Goal: Task Accomplishment & Management: Use online tool/utility

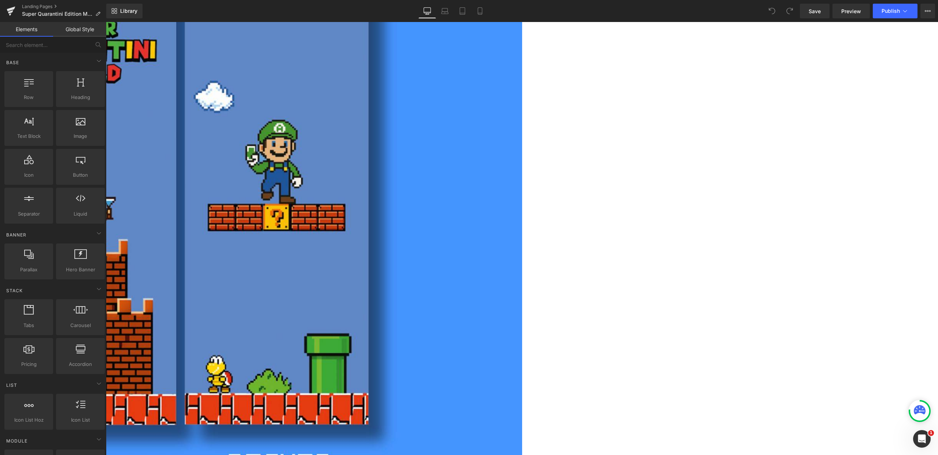
scroll to position [625, 0]
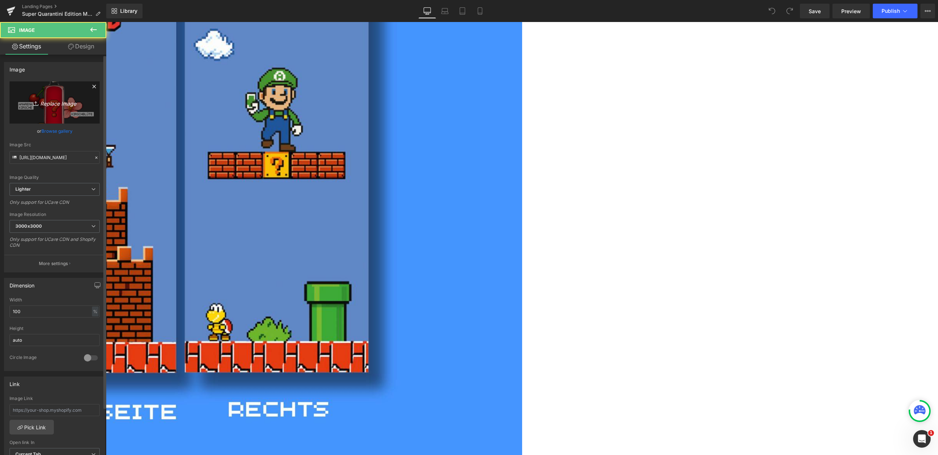
click at [57, 112] on link "Replace Image" at bounding box center [55, 102] width 90 height 42
click at [54, 106] on icon "Replace Image" at bounding box center [54, 102] width 59 height 9
type input "C:\fakepath\22.png"
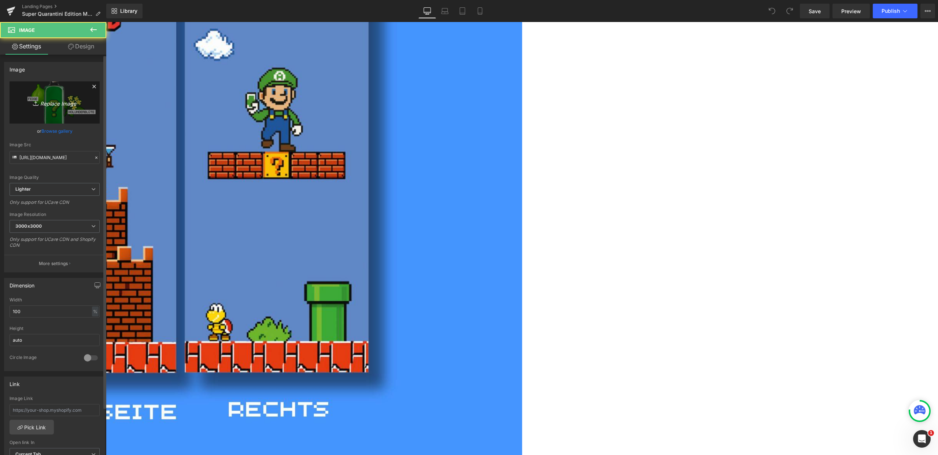
click at [54, 109] on link "Replace Image" at bounding box center [55, 102] width 90 height 42
type input "C:\fakepath\21.png"
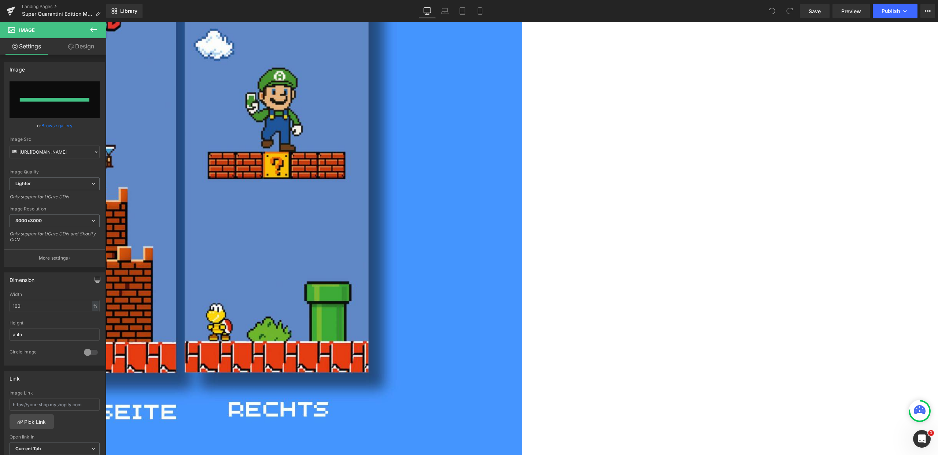
type input "https://ucarecdn.com/37e8dff8-b4ce-4a31-a4e8-8323c2f03ab5/-/format/auto/-/previ…"
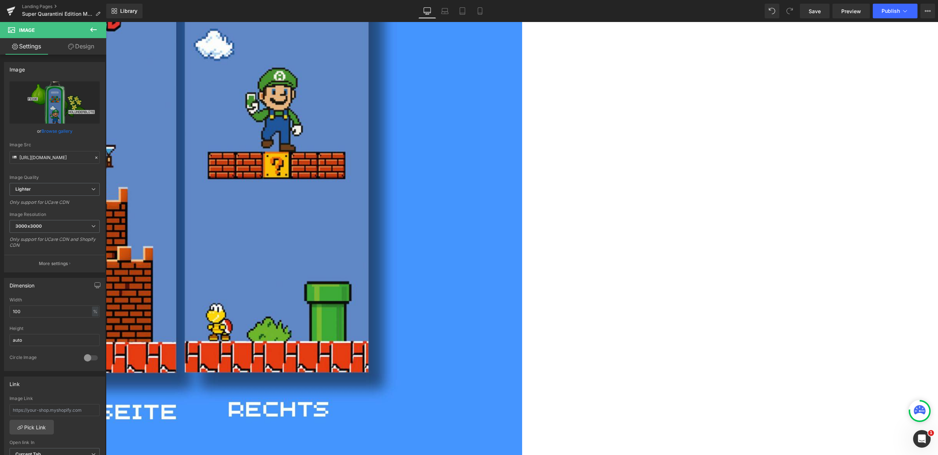
click at [106, 22] on span "Image" at bounding box center [106, 22] width 0 height 0
click at [43, 97] on link "Replace Image" at bounding box center [55, 102] width 90 height 42
type input "C:\fakepath\22.png"
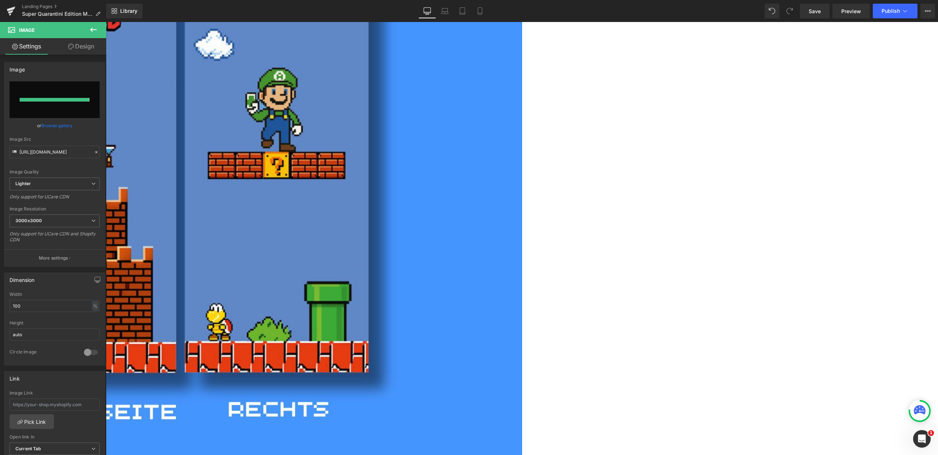
type input "https://ucarecdn.com/ec9bb851-af63-457b-876f-561bdfa6ad5c/-/format/auto/-/previ…"
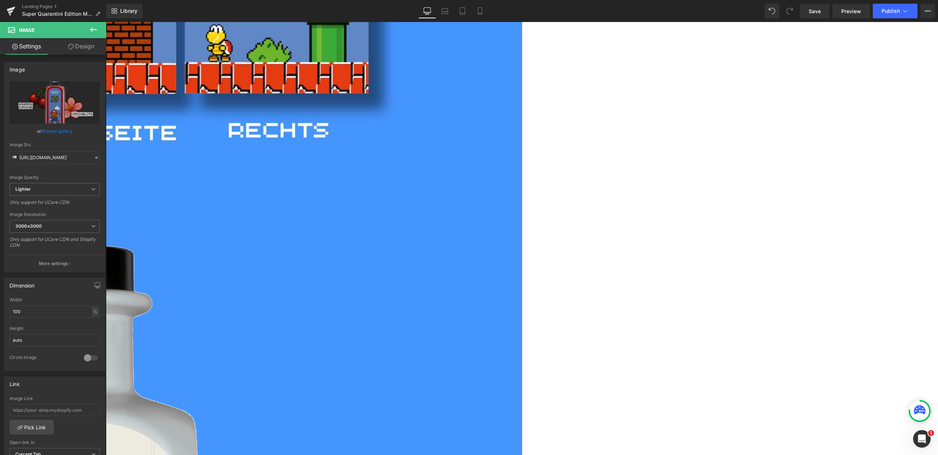
scroll to position [911, 0]
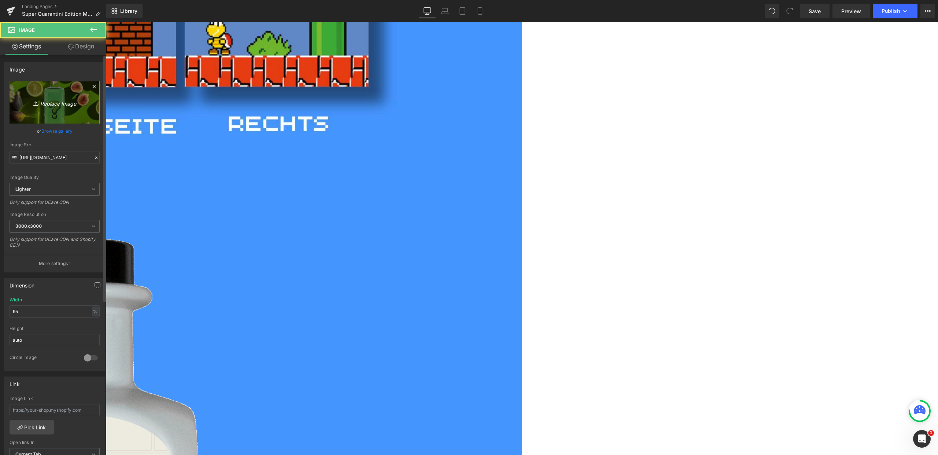
click at [41, 105] on icon "Replace Image" at bounding box center [54, 102] width 59 height 9
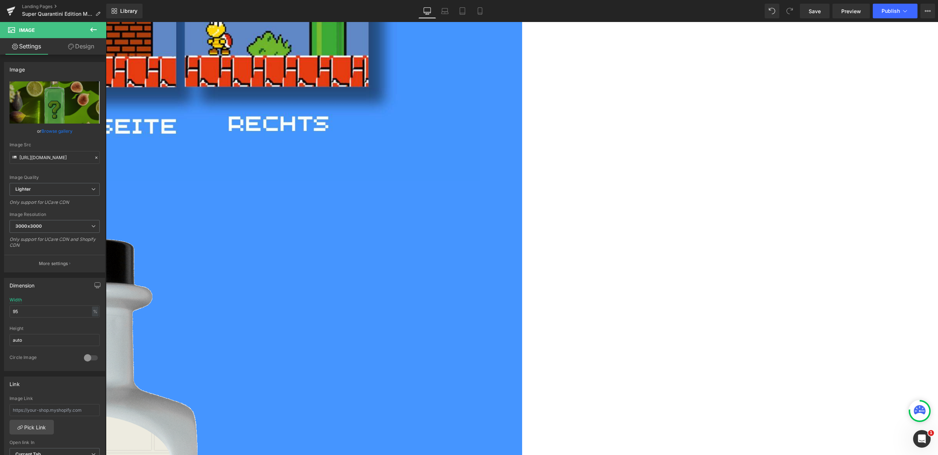
type input "C:\fakepath\Bilder_Ginboy (9).jpg"
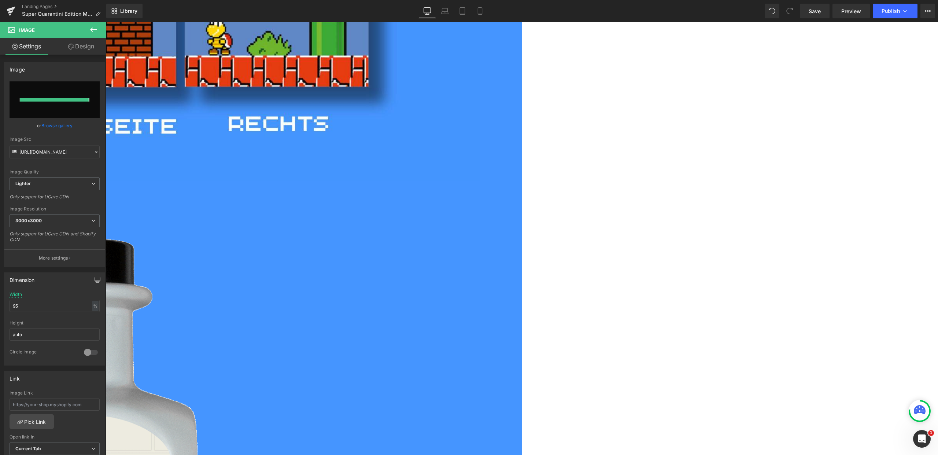
type input "https://ucarecdn.com/0a46e5f2-6e43-432b-96c4-822798e21fb6/-/format/auto/-/previ…"
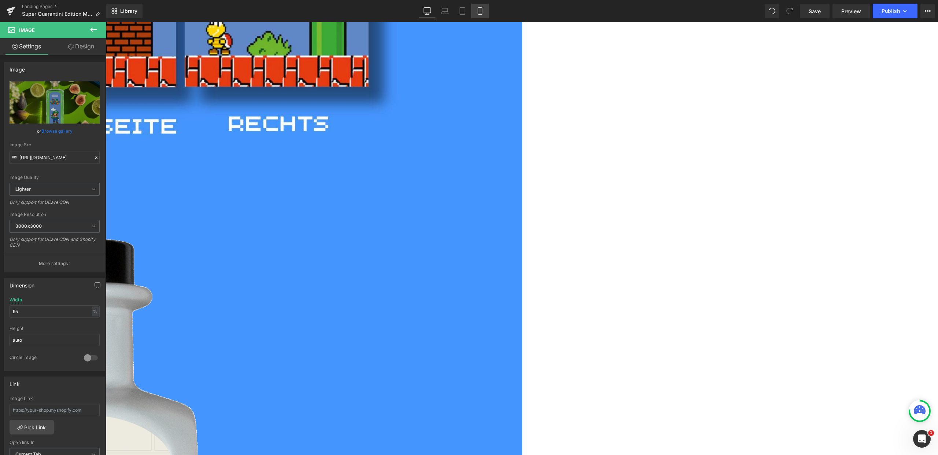
click at [480, 10] on icon at bounding box center [480, 10] width 7 height 7
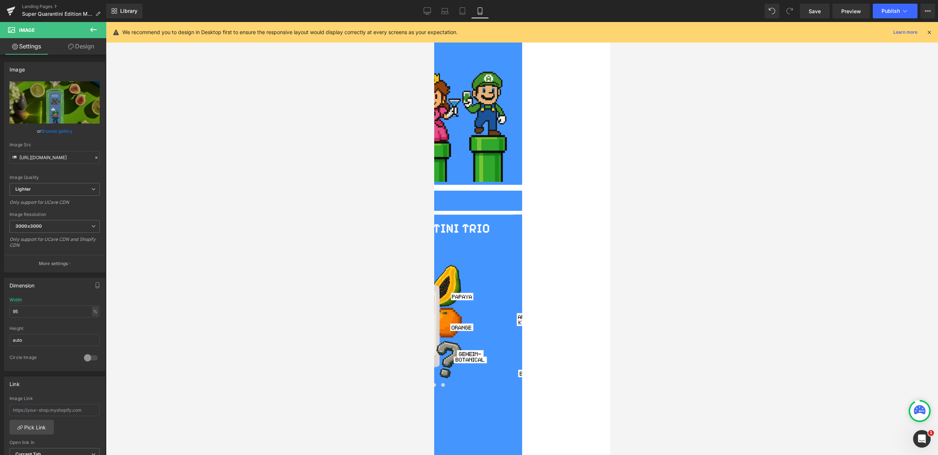
scroll to position [618, 0]
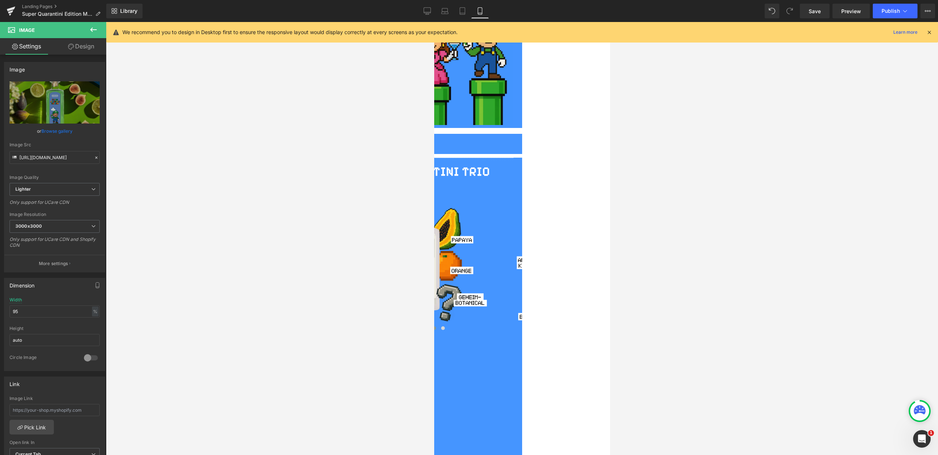
click at [436, 330] on span at bounding box center [434, 328] width 4 height 4
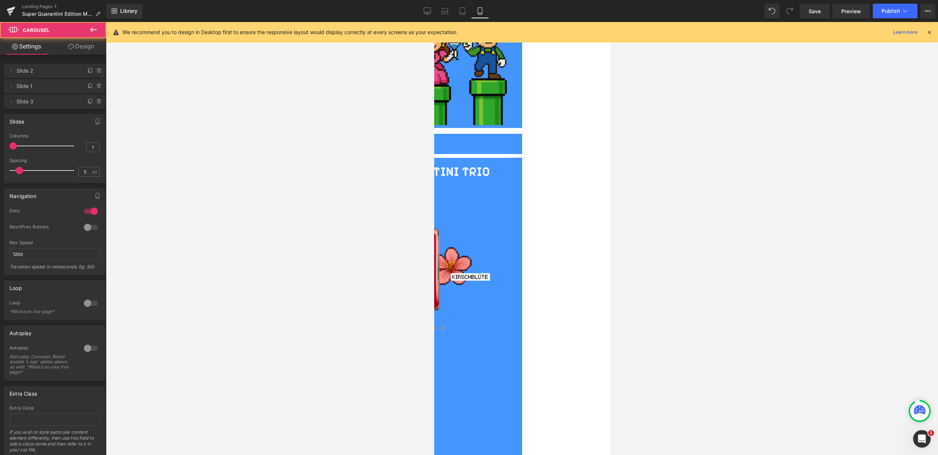
click at [445, 330] on span at bounding box center [443, 328] width 4 height 4
click at [436, 330] on span at bounding box center [434, 328] width 4 height 4
click at [500, 334] on img at bounding box center [423, 257] width 154 height 154
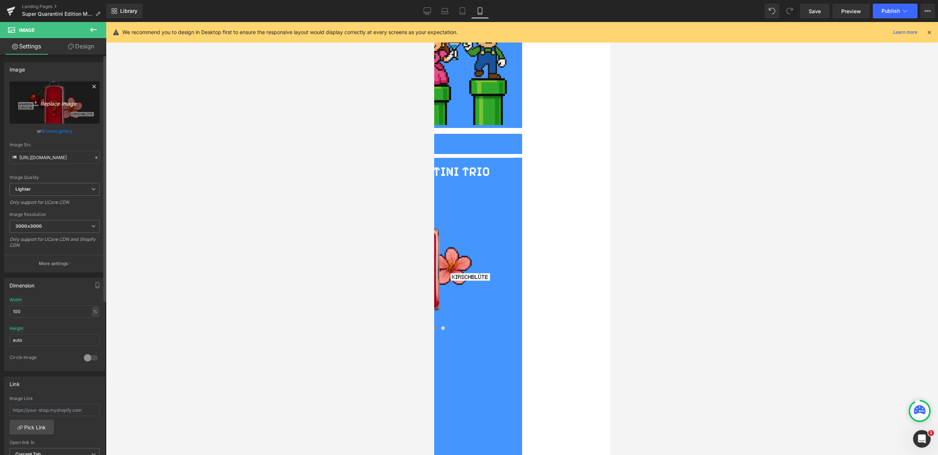
click at [62, 122] on link "Replace Image" at bounding box center [55, 102] width 90 height 42
type input "C:\fakepath\22.png"
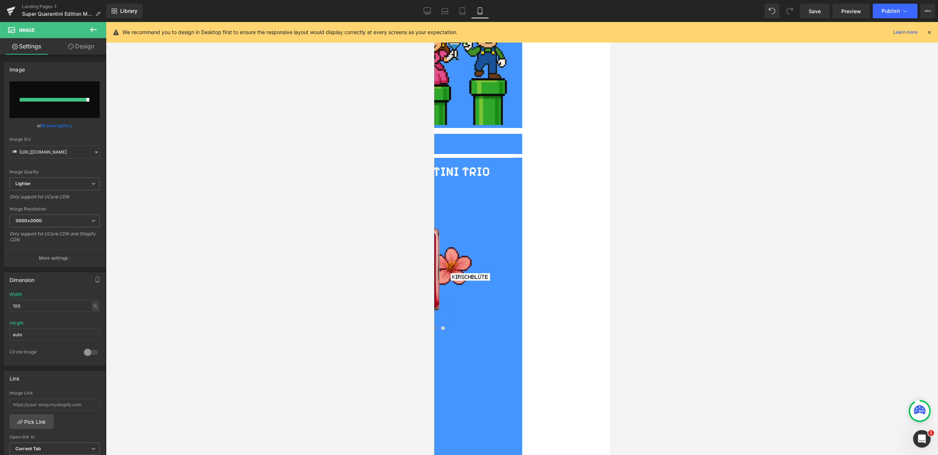
type input "https://ucarecdn.com/4eb12fa6-d7ae-40b1-9f3a-a23c00eb1fca/-/format/auto/-/previ…"
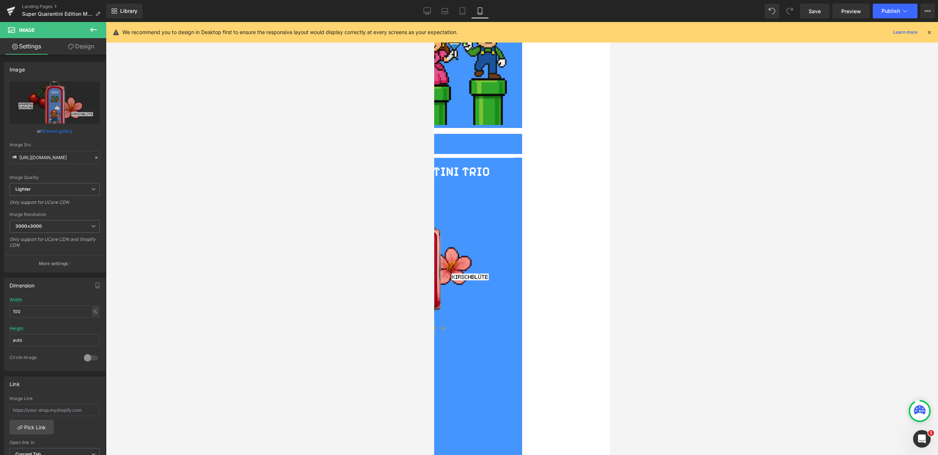
click at [447, 332] on button at bounding box center [442, 327] width 9 height 7
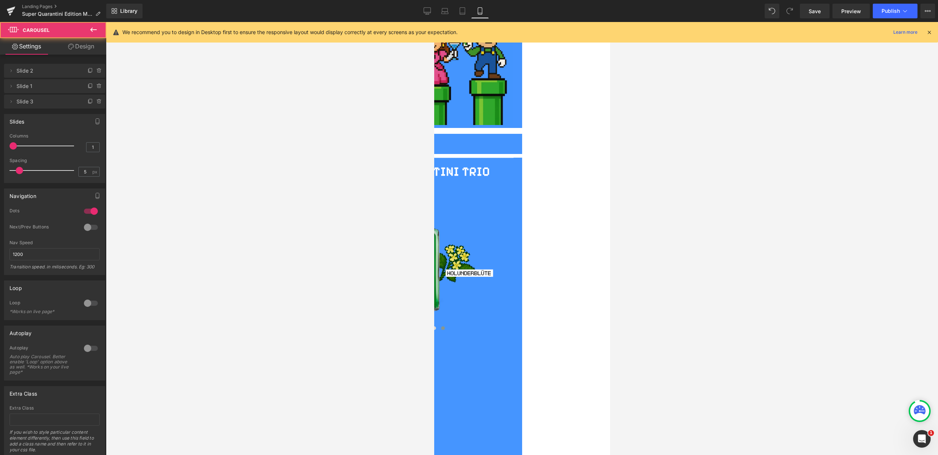
click at [500, 334] on img at bounding box center [423, 257] width 154 height 154
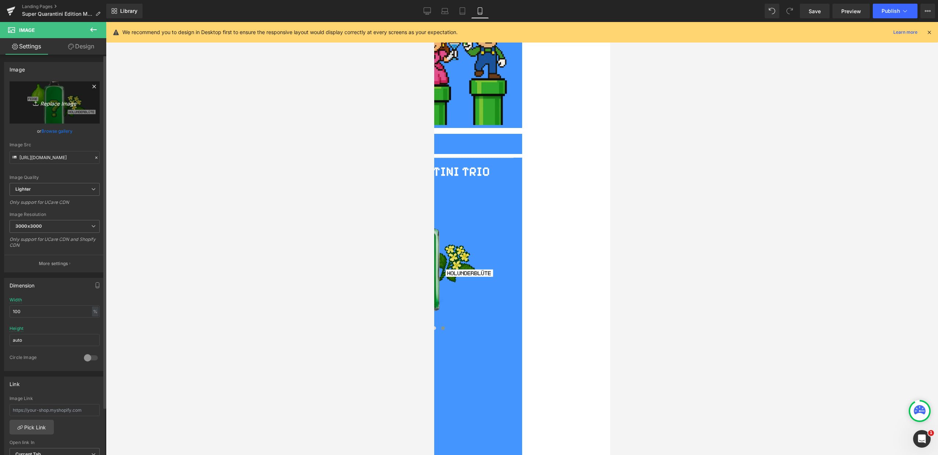
click at [80, 117] on link "Replace Image" at bounding box center [55, 102] width 90 height 42
type input "C:\fakepath\21.png"
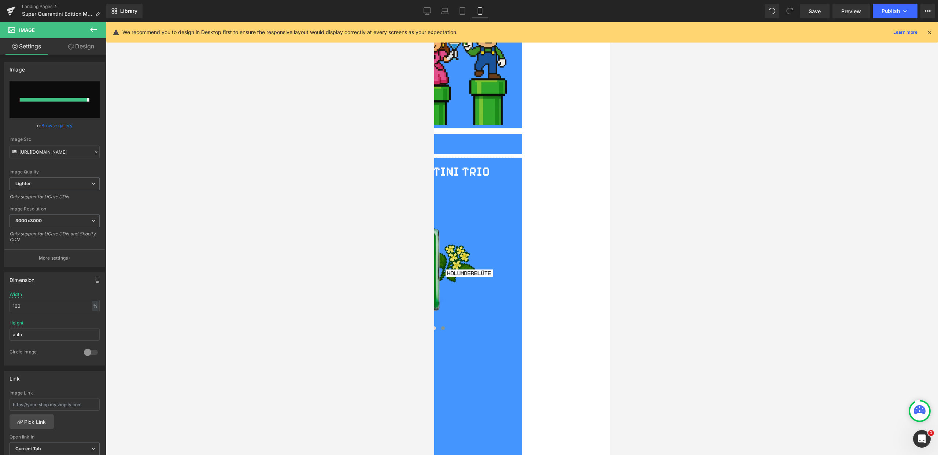
type input "https://ucarecdn.com/f2b65a68-14a2-4d63-b727-730a6c01dfed/-/format/auto/-/previ…"
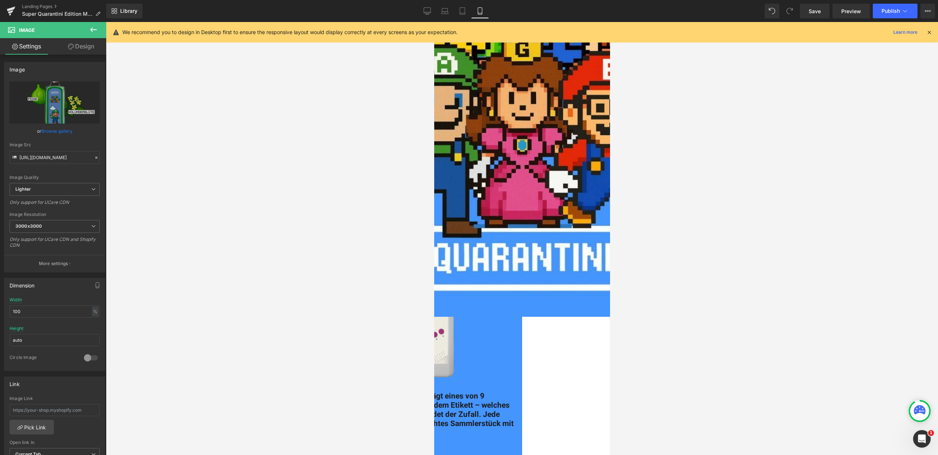
scroll to position [164, 0]
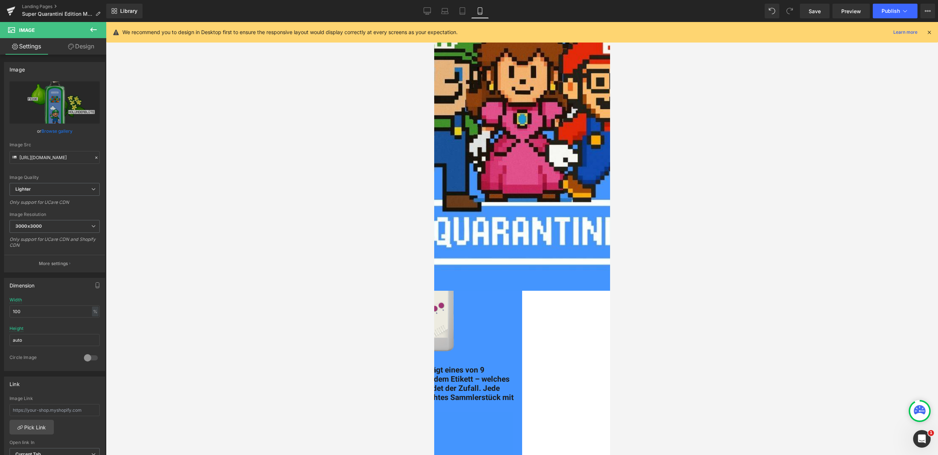
click at [513, 311] on img at bounding box center [429, 276] width 167 height 167
click at [50, 98] on icon "Replace Image" at bounding box center [54, 102] width 59 height 9
type input "C:\fakepath\GIF-FINAL-FLASCHE-+-GEPA.gif"
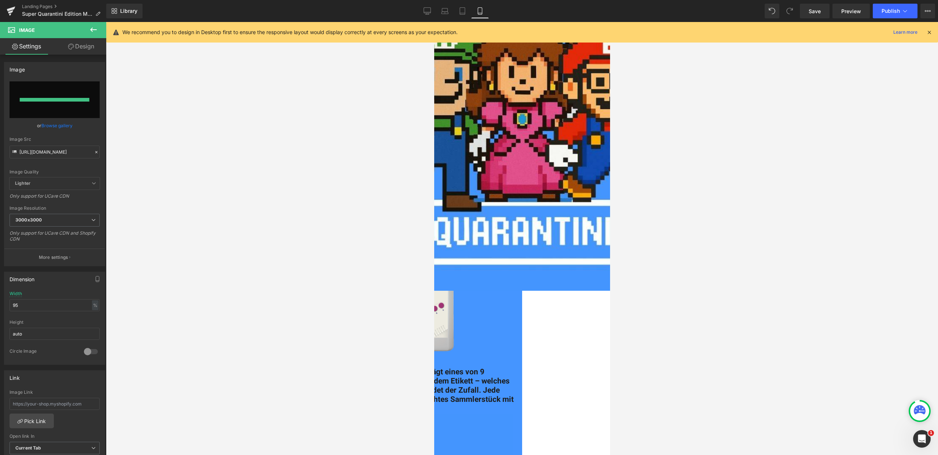
type input "https://ucarecdn.com/627cb0d0-2235-4a03-96e5-e1e144d02d88/GIF-FINAL-FLASCHE-+-G…"
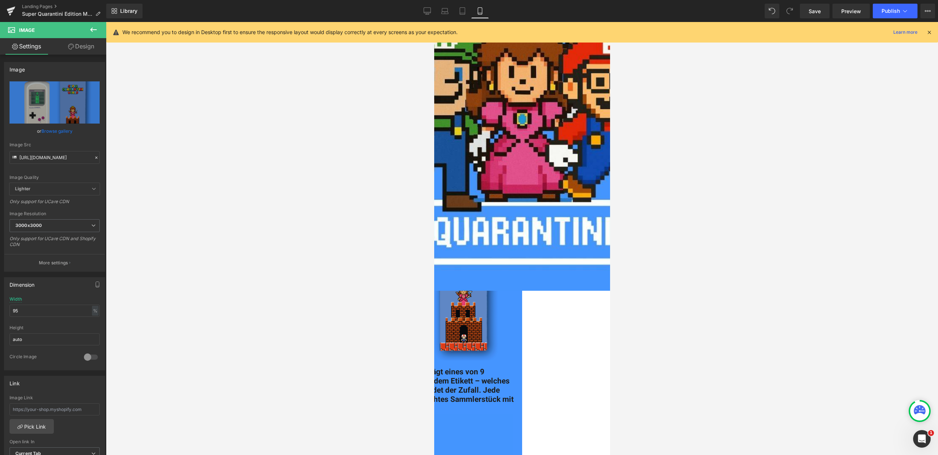
click at [633, 300] on div at bounding box center [522, 238] width 833 height 433
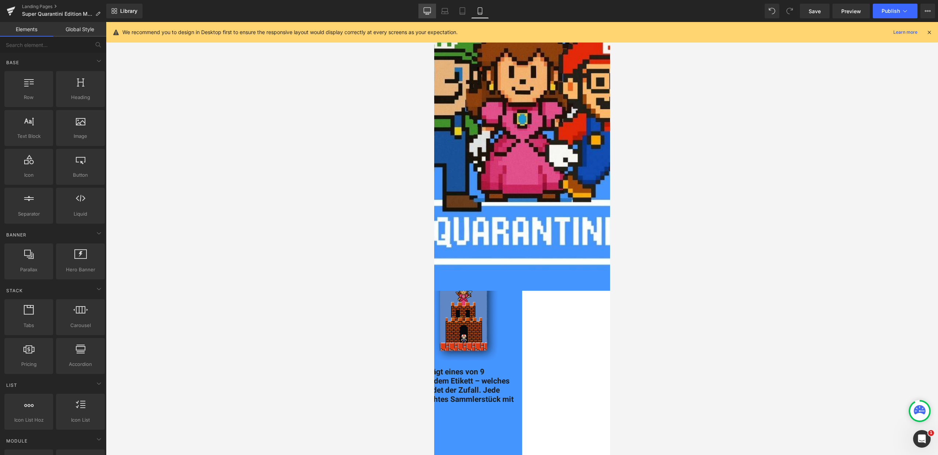
click at [427, 12] on icon at bounding box center [427, 10] width 7 height 7
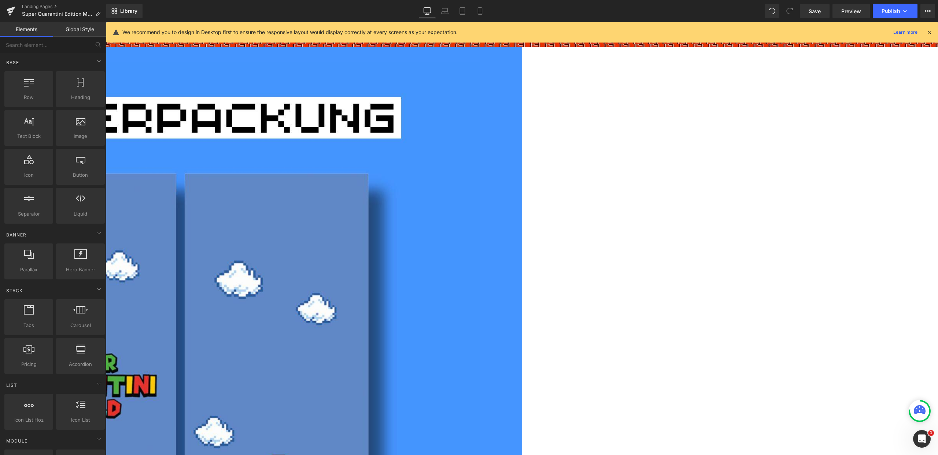
scroll to position [232, 0]
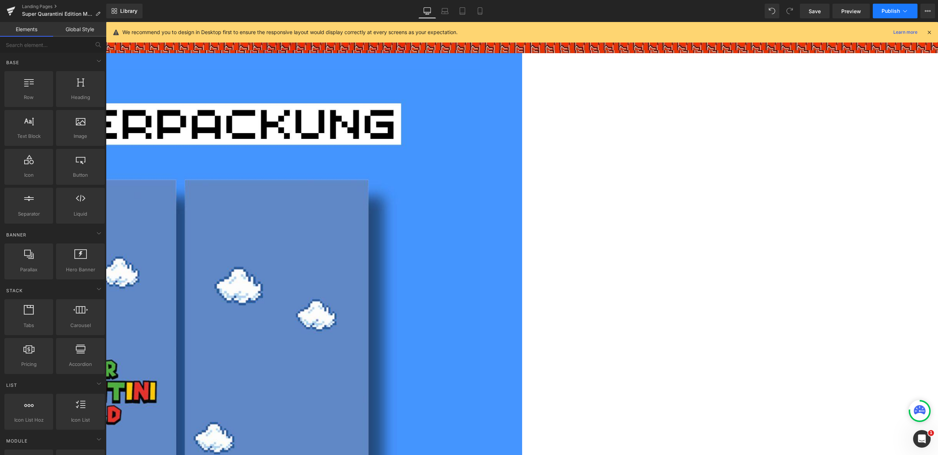
click at [902, 16] on button "Publish" at bounding box center [895, 11] width 45 height 15
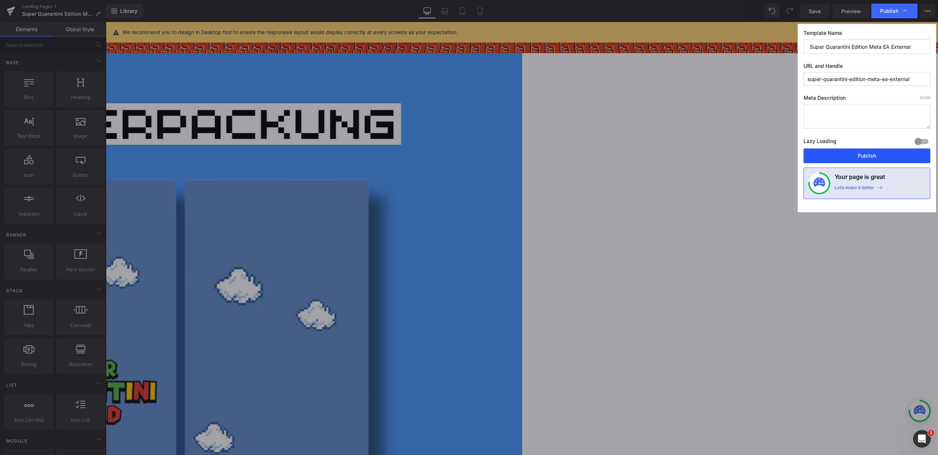
click at [880, 152] on button "Publish" at bounding box center [867, 155] width 127 height 15
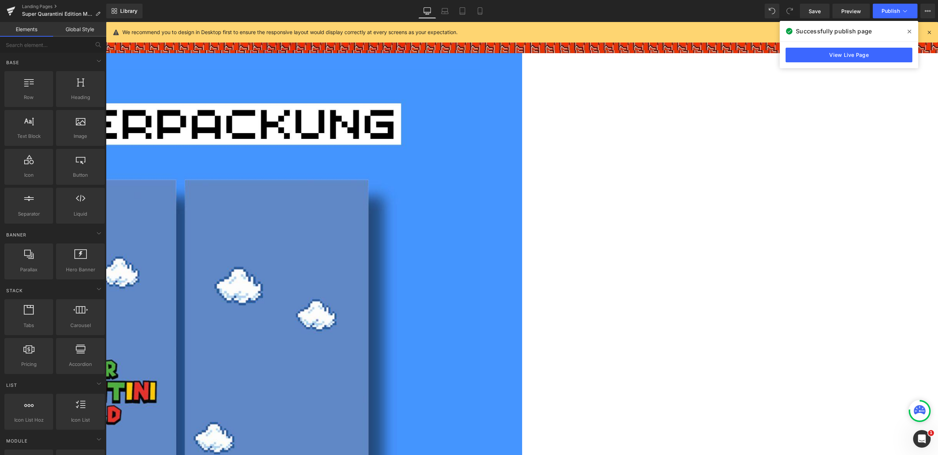
click at [912, 31] on span at bounding box center [910, 32] width 12 height 12
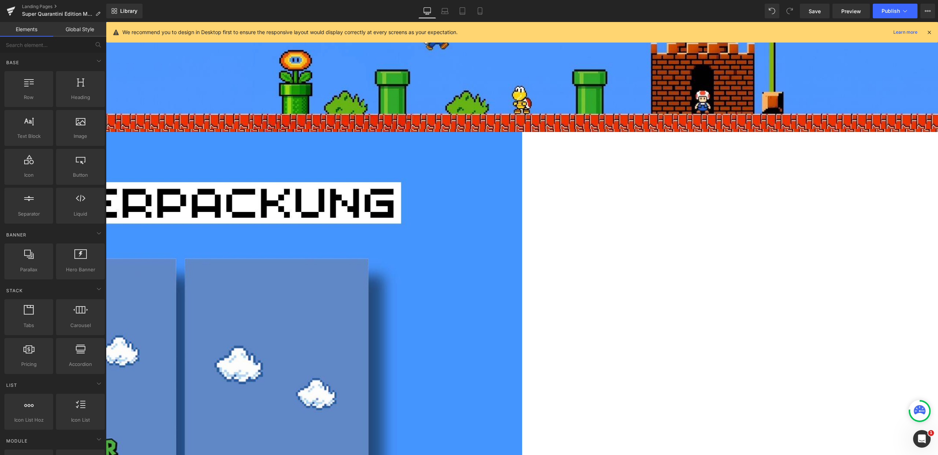
scroll to position [71, 0]
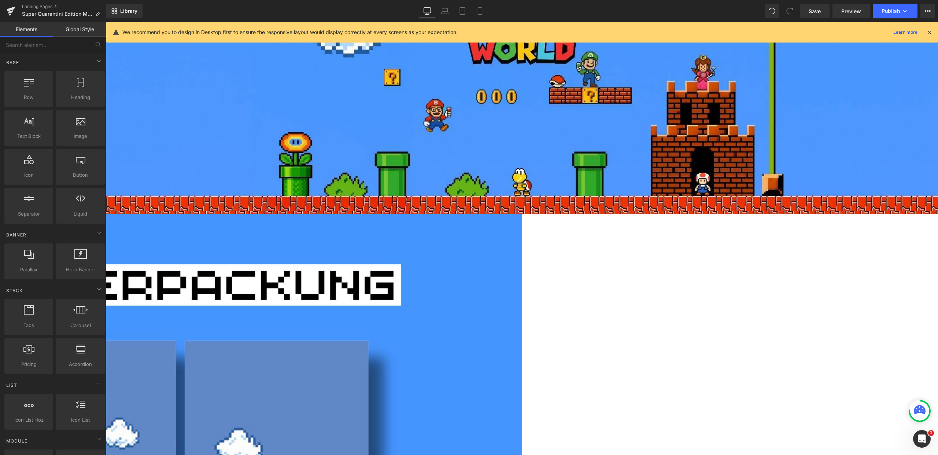
click at [930, 33] on icon at bounding box center [929, 32] width 7 height 7
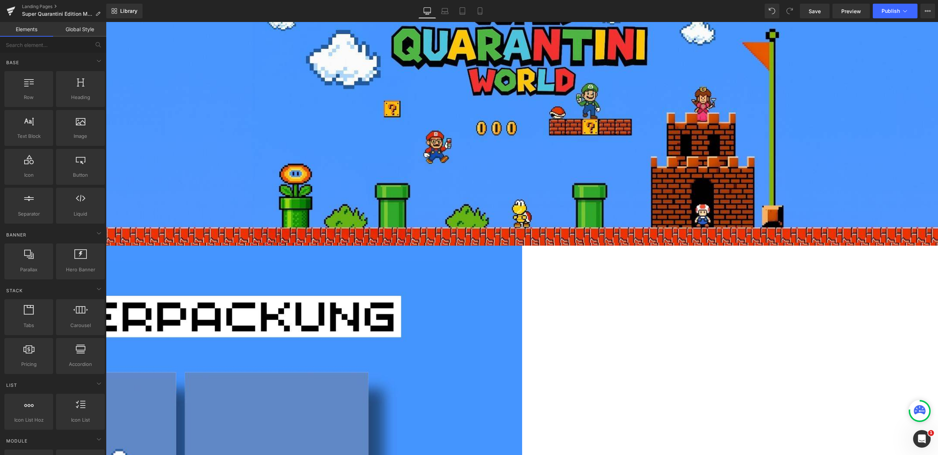
scroll to position [0, 0]
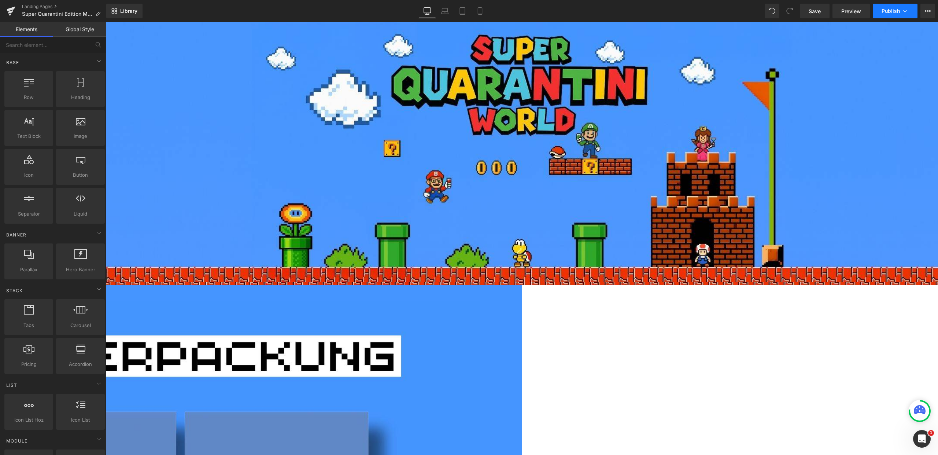
click at [906, 15] on button "Publish" at bounding box center [895, 11] width 45 height 15
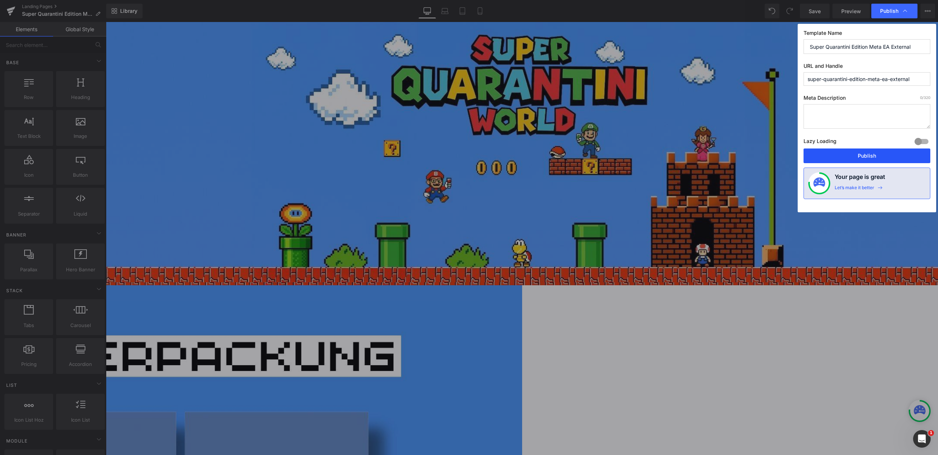
click at [866, 155] on button "Publish" at bounding box center [867, 155] width 127 height 15
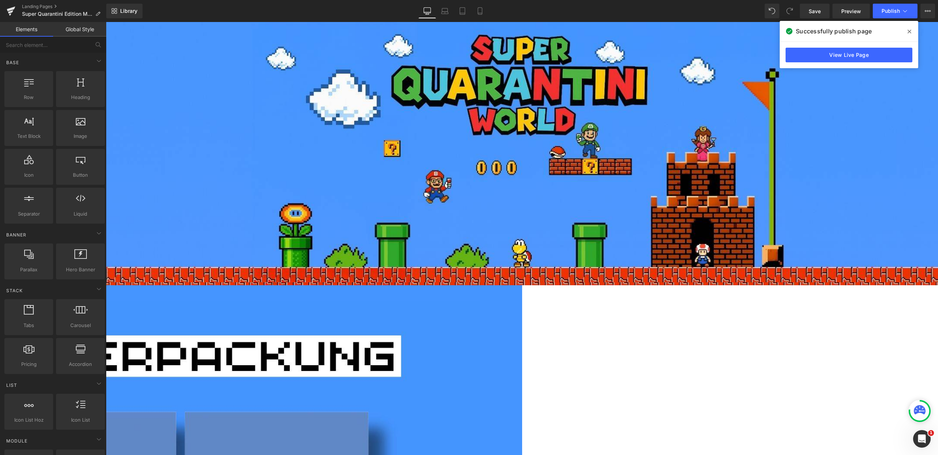
click at [907, 34] on span at bounding box center [910, 32] width 12 height 12
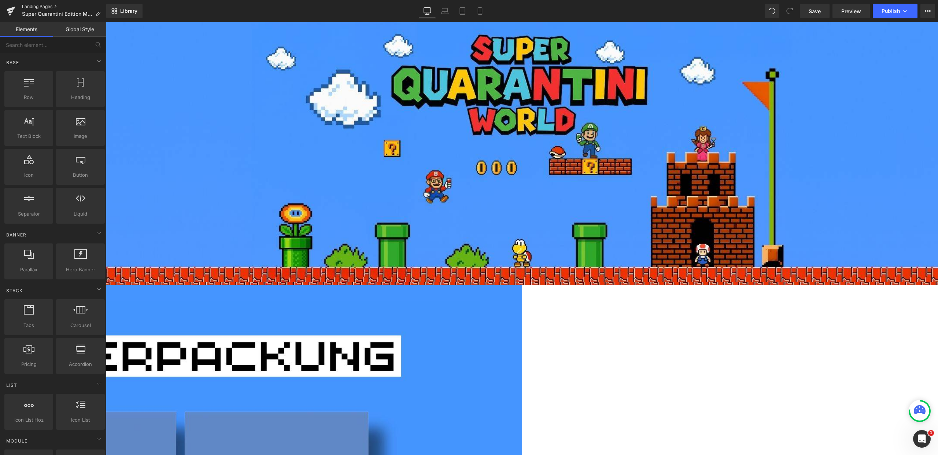
click at [40, 6] on link "Landing Pages" at bounding box center [64, 7] width 84 height 6
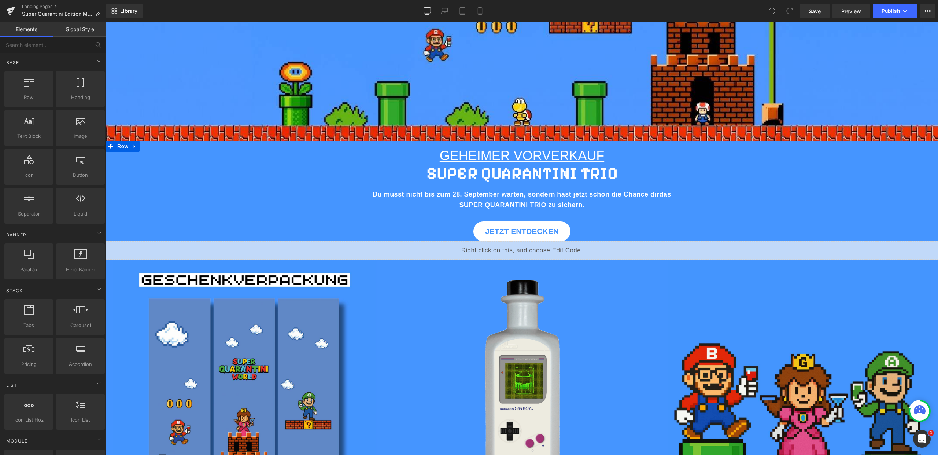
scroll to position [301, 0]
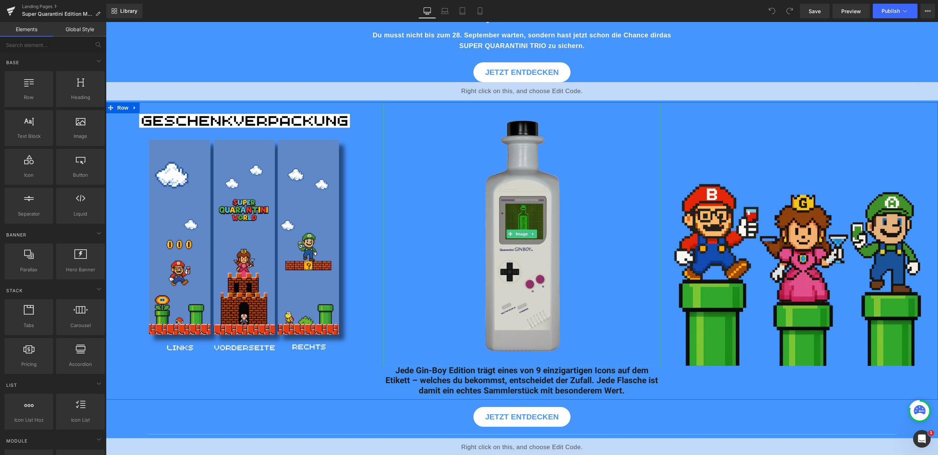
click at [520, 243] on img at bounding box center [522, 234] width 264 height 264
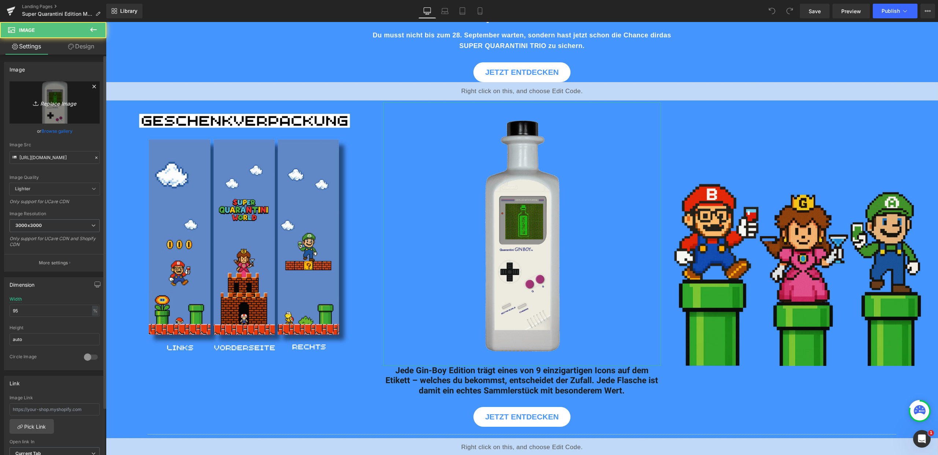
click at [68, 101] on icon "Replace Image" at bounding box center [54, 102] width 59 height 9
type input "C:\fakepath\GIF-FINAL-FLASCHE-+-GEPA.gif"
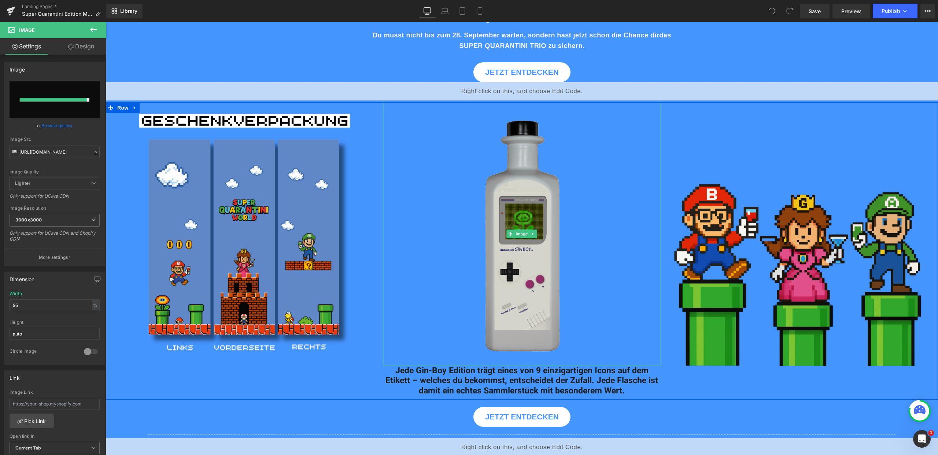
type input "https://ucarecdn.com/1fb1d6b0-819f-4e2c-841e-ee0606830eb7/GIF-FINAL-FLASCHE-+-G…"
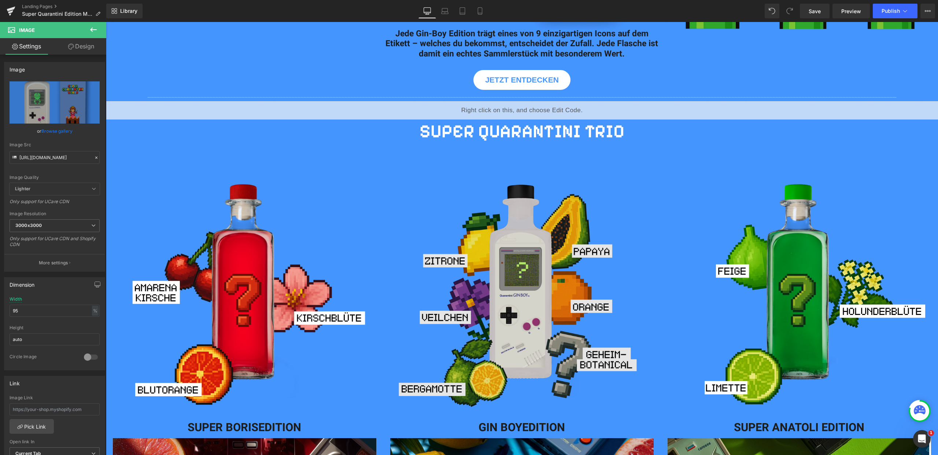
scroll to position [692, 0]
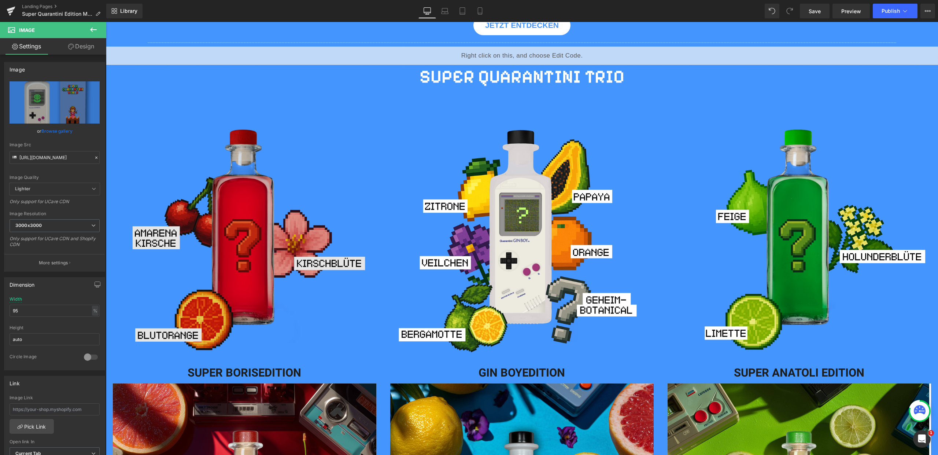
click at [271, 277] on img at bounding box center [245, 228] width 278 height 278
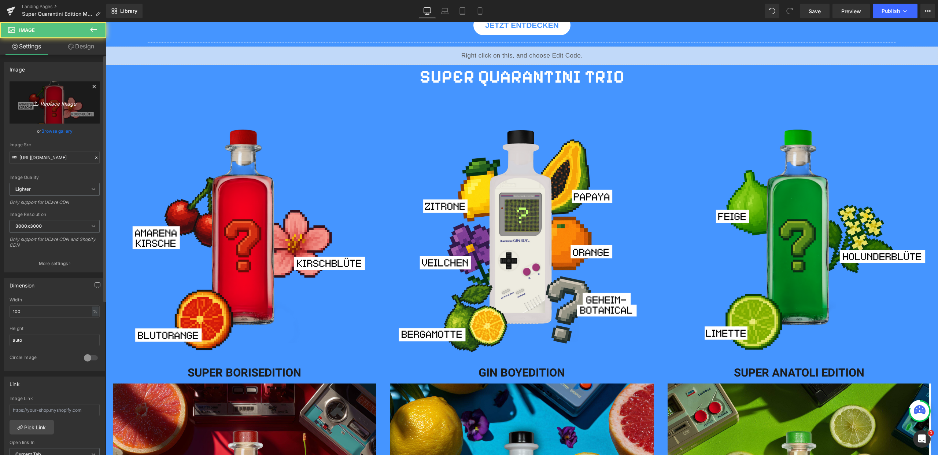
click at [54, 97] on link "Replace Image" at bounding box center [55, 102] width 90 height 42
type input "C:\fakepath\22.png"
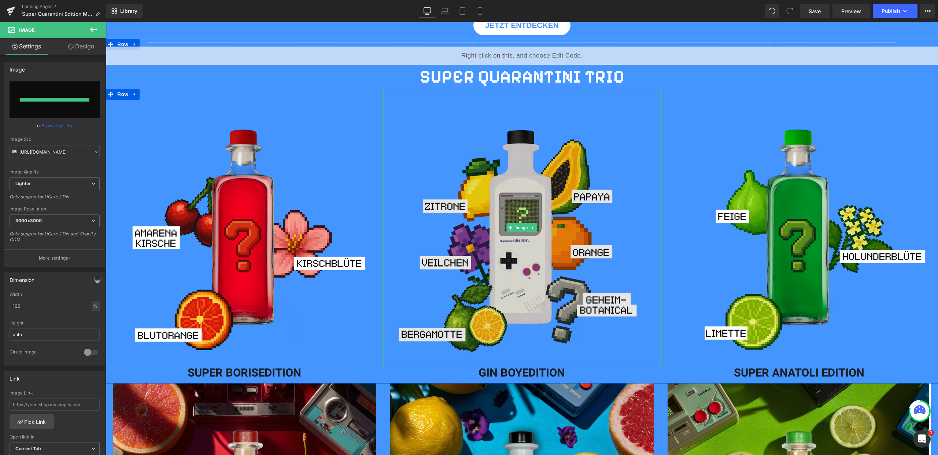
type input "https://ucarecdn.com/1d183631-e448-4b3a-927f-bf719e1d5cc3/-/format/auto/-/previ…"
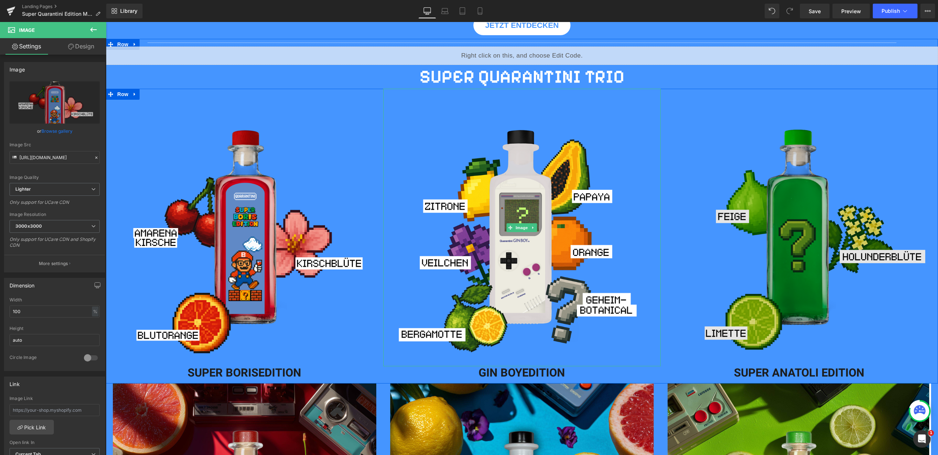
click at [752, 244] on img at bounding box center [800, 228] width 278 height 278
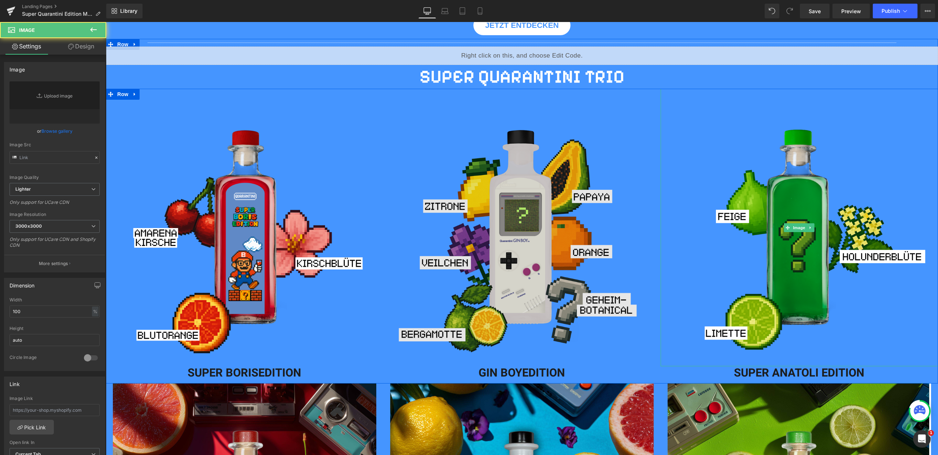
type input "https://ucarecdn.com/c31353b2-f3e0-43fc-b202-a094c5cd38af/-/format/auto/-/previ…"
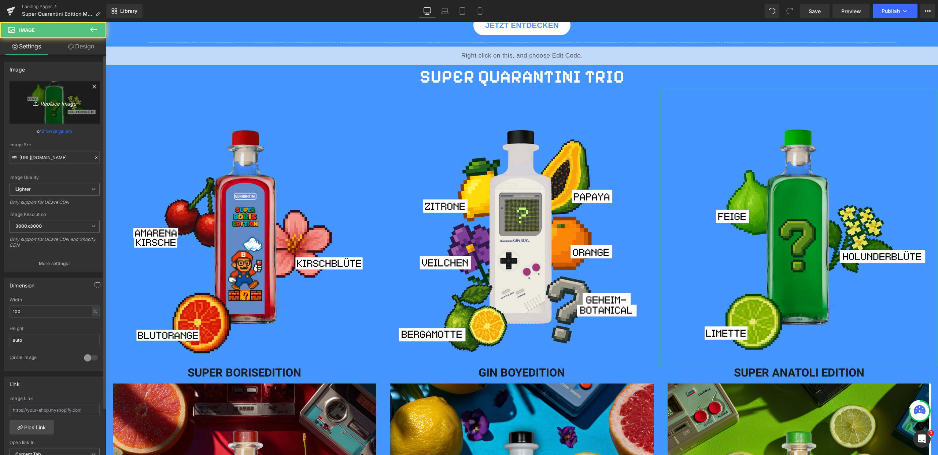
click at [71, 112] on link "Replace Image" at bounding box center [55, 102] width 90 height 42
type input "C:\fakepath\21.png"
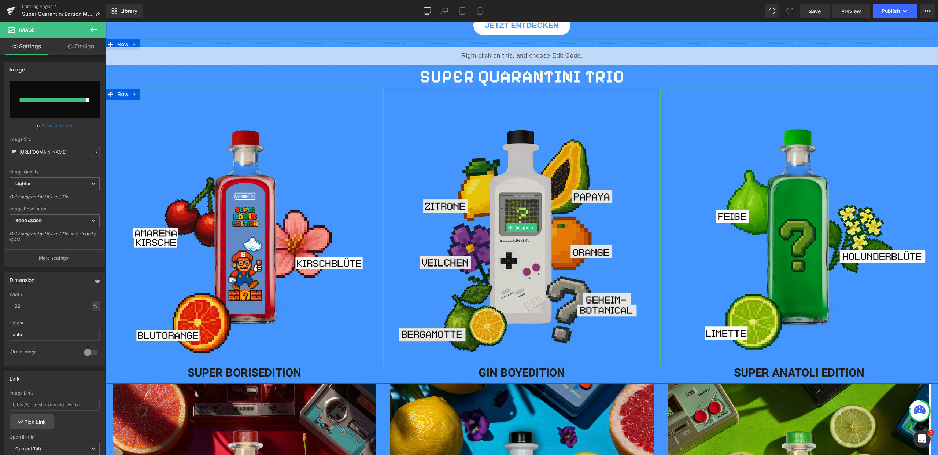
type input "https://ucarecdn.com/9b65cbcb-9766-41c9-85cc-8189009b1087/-/format/auto/-/previ…"
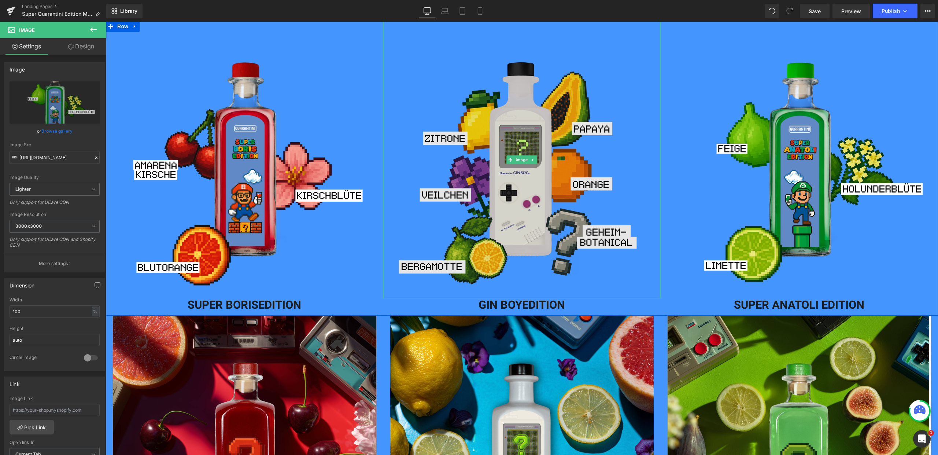
scroll to position [900, 0]
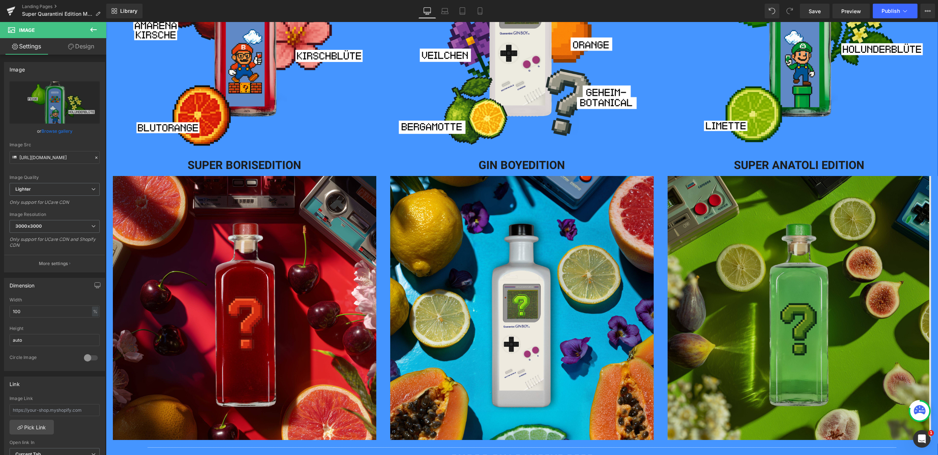
click at [795, 295] on img at bounding box center [800, 308] width 264 height 264
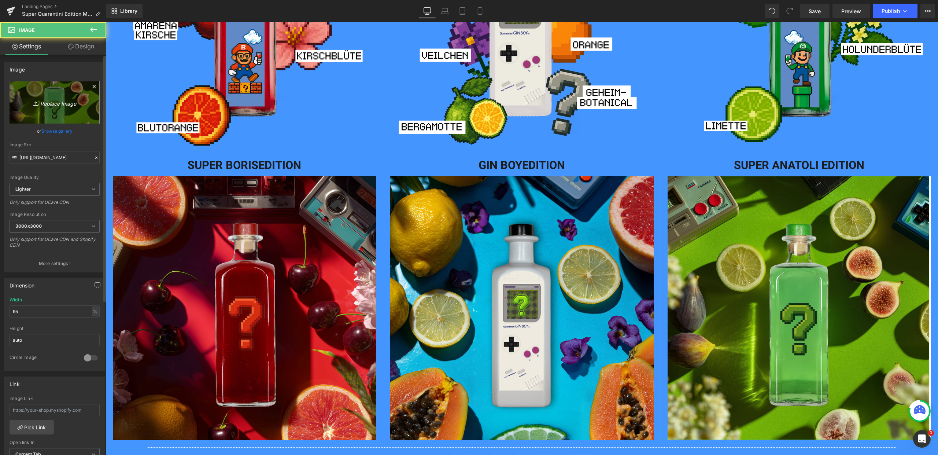
click at [49, 102] on icon "Replace Image" at bounding box center [54, 102] width 59 height 9
type input "C:\fakepath\Bilder_Ginboy (9).jpg"
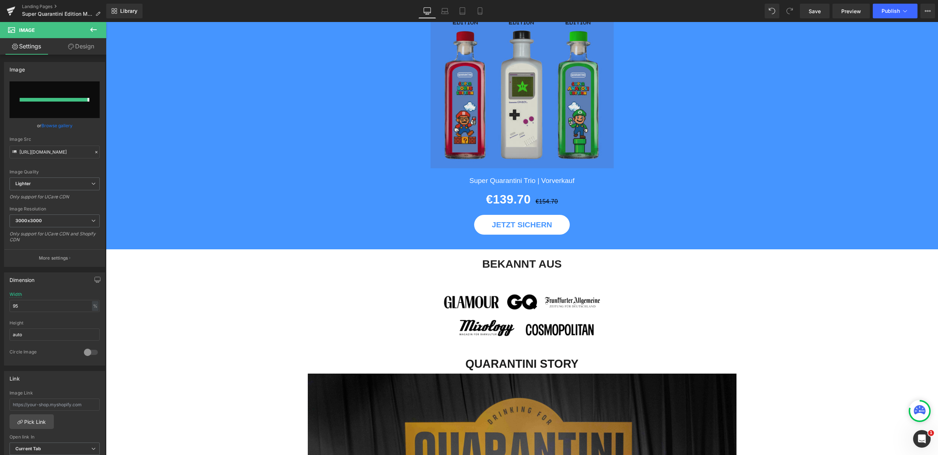
scroll to position [1386, 0]
type input "https://ucarecdn.com/acb1c049-f56d-41c5-bf9b-6b3d2452adcc/-/format/auto/-/previ…"
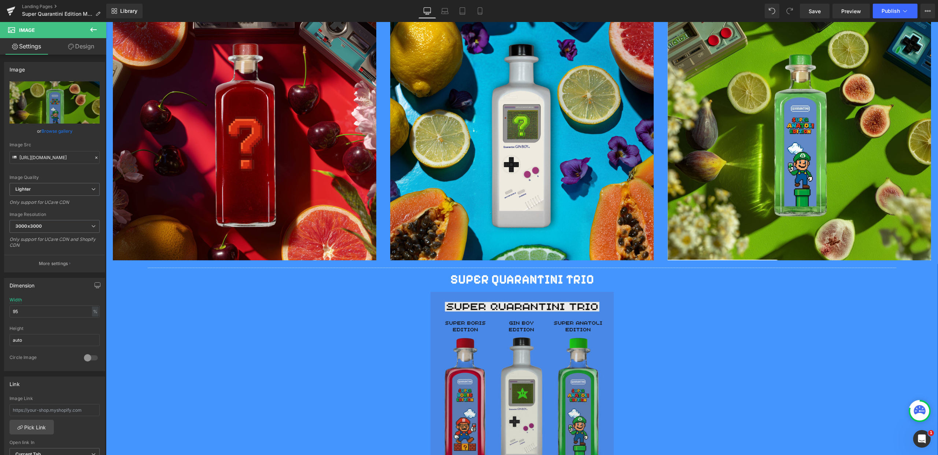
scroll to position [860, 0]
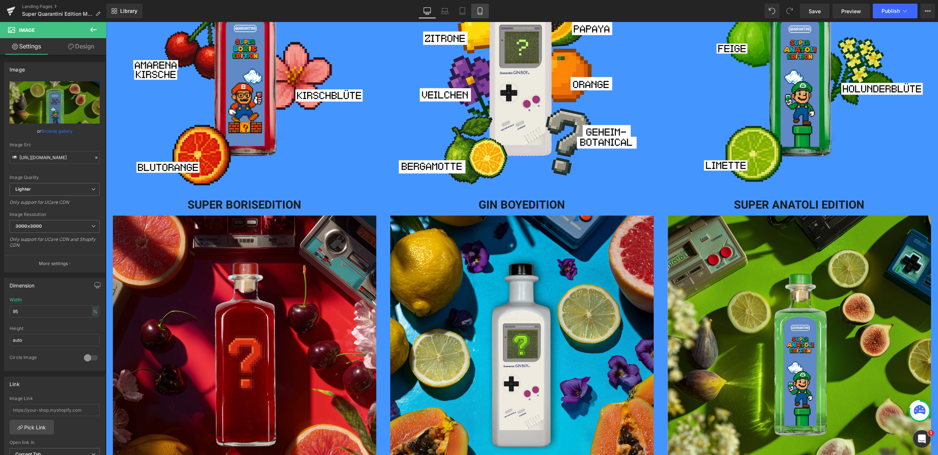
click at [475, 11] on link "Mobile" at bounding box center [480, 11] width 18 height 15
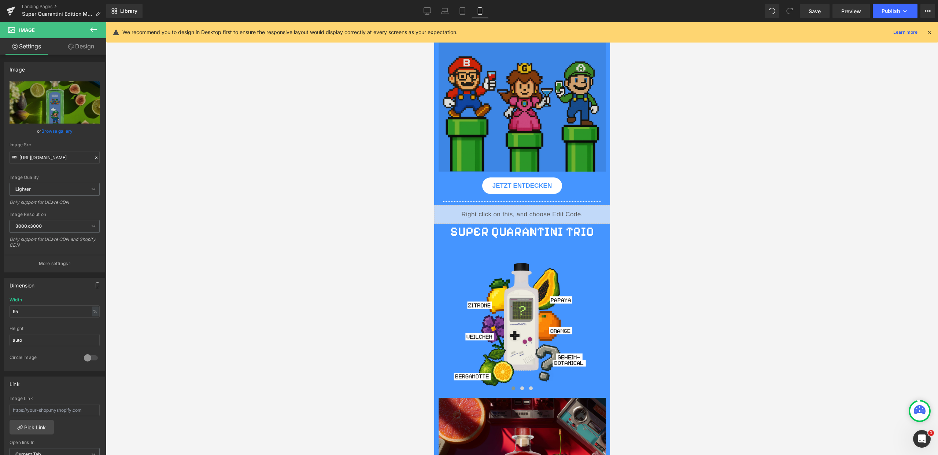
scroll to position [691, 0]
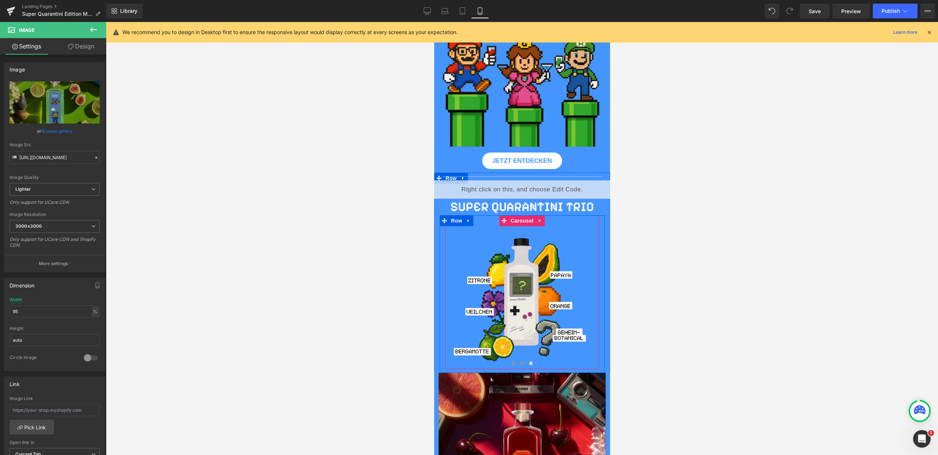
click at [520, 364] on span at bounding box center [522, 363] width 4 height 4
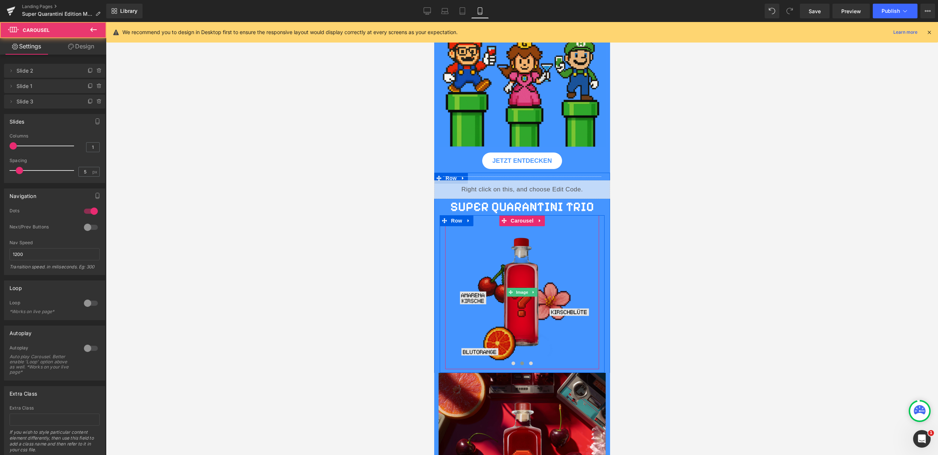
click at [513, 321] on img at bounding box center [522, 292] width 154 height 154
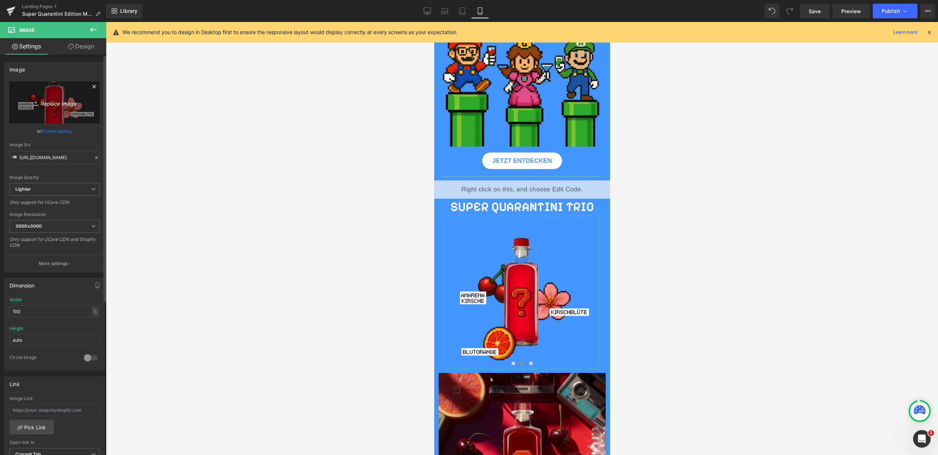
click at [41, 113] on link "Replace Image" at bounding box center [55, 102] width 90 height 42
type input "C:\fakepath\22.png"
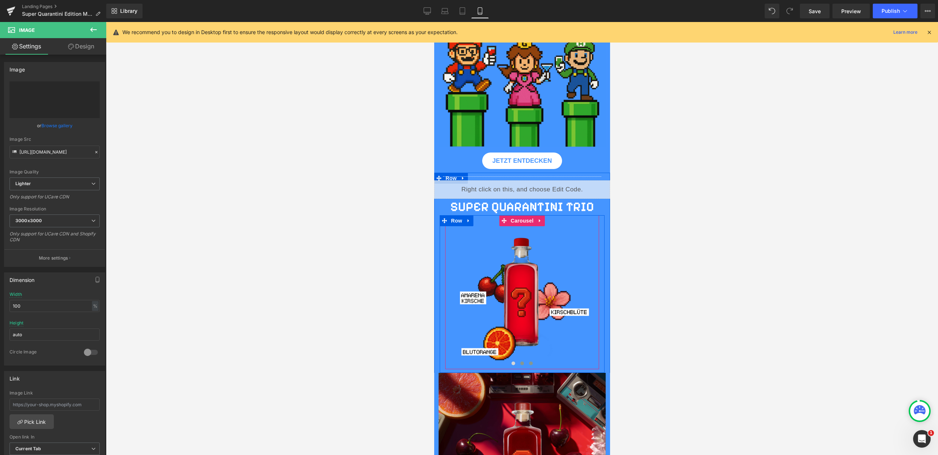
type input "https://ucarecdn.com/ae397e5c-c038-4ba6-b623-1087e952d74a/-/format/auto/-/previ…"
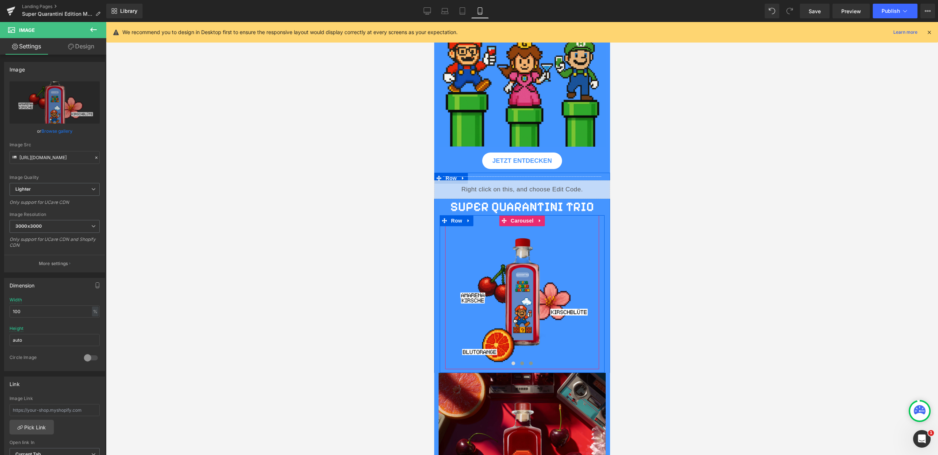
click at [530, 363] on button at bounding box center [530, 363] width 9 height 7
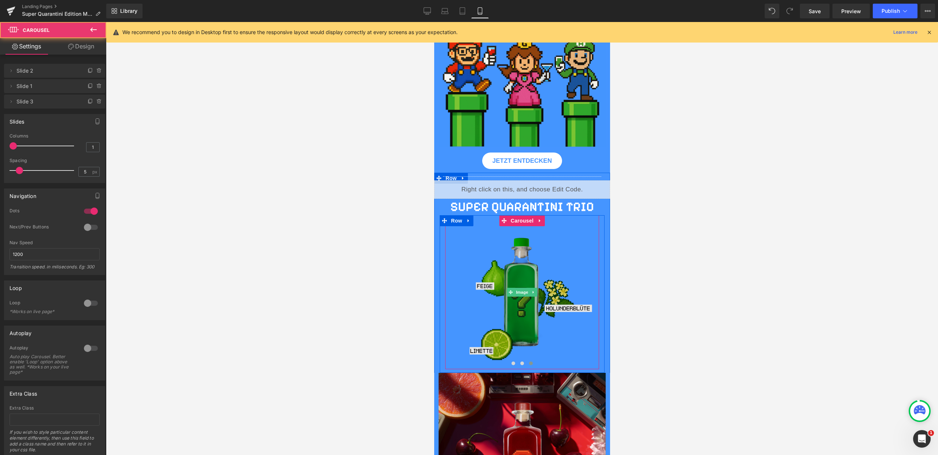
click at [531, 315] on img at bounding box center [522, 292] width 154 height 154
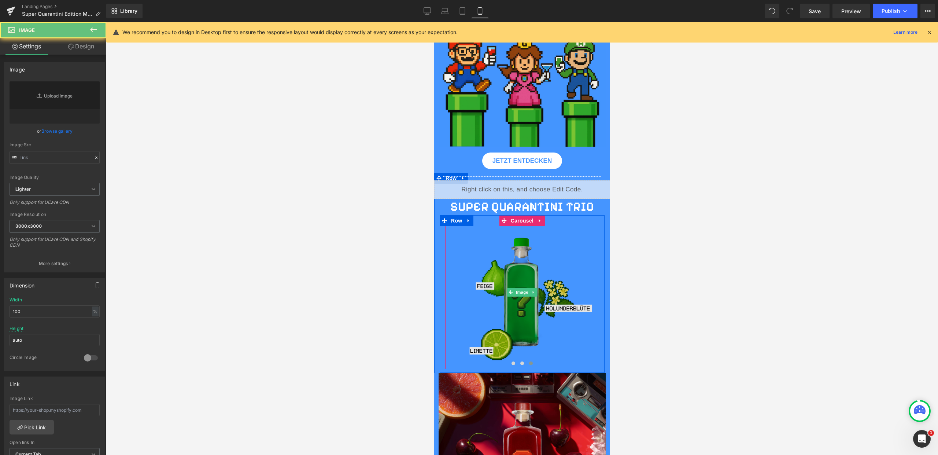
type input "https://ucarecdn.com/9e113add-a012-480c-81a4-659ec099e7c8/-/format/auto/-/previ…"
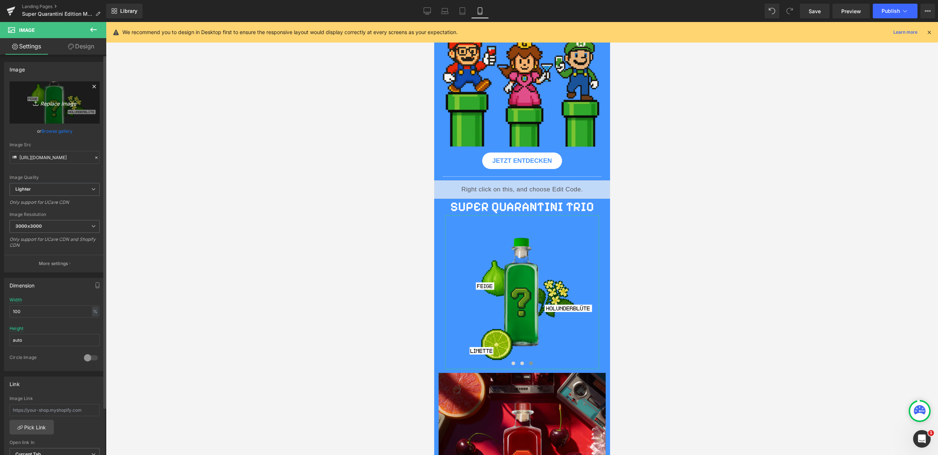
click at [61, 117] on link "Replace Image" at bounding box center [55, 102] width 90 height 42
type input "C:\fakepath\21.png"
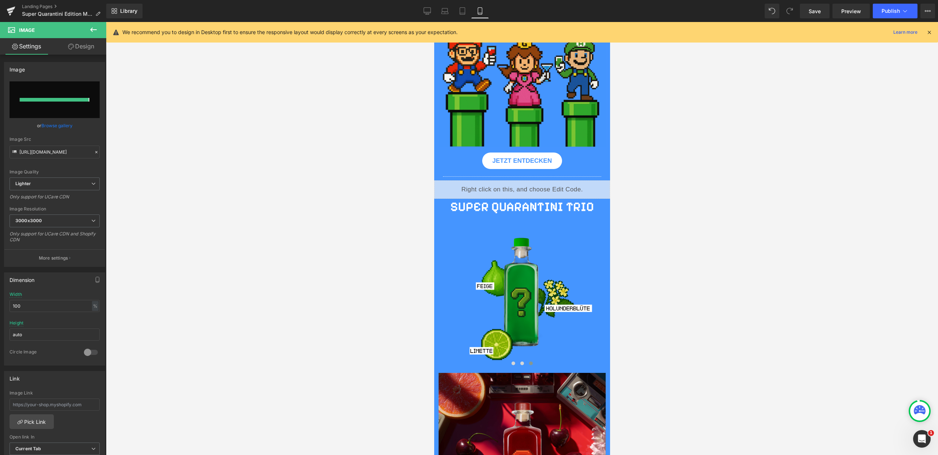
type input "https://ucarecdn.com/c872bbe9-23ba-4500-81aa-f0e8d74bcd7b/-/format/auto/-/previ…"
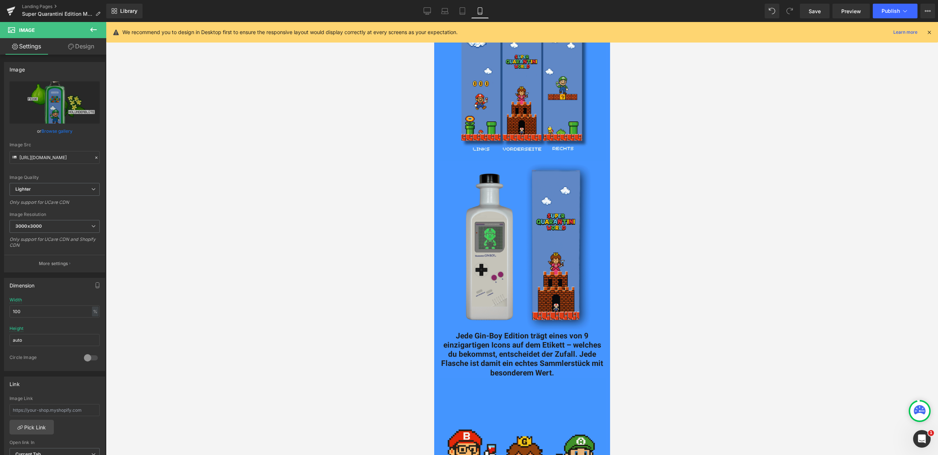
scroll to position [0, 0]
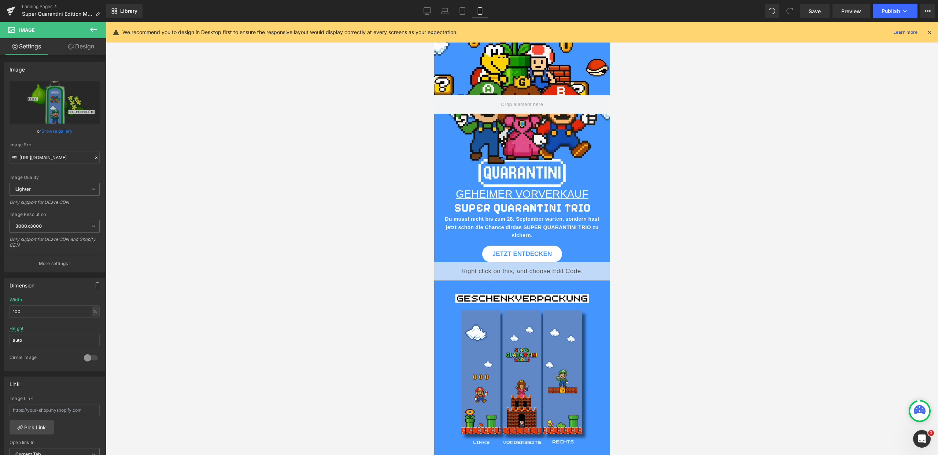
click at [931, 32] on icon at bounding box center [929, 32] width 7 height 7
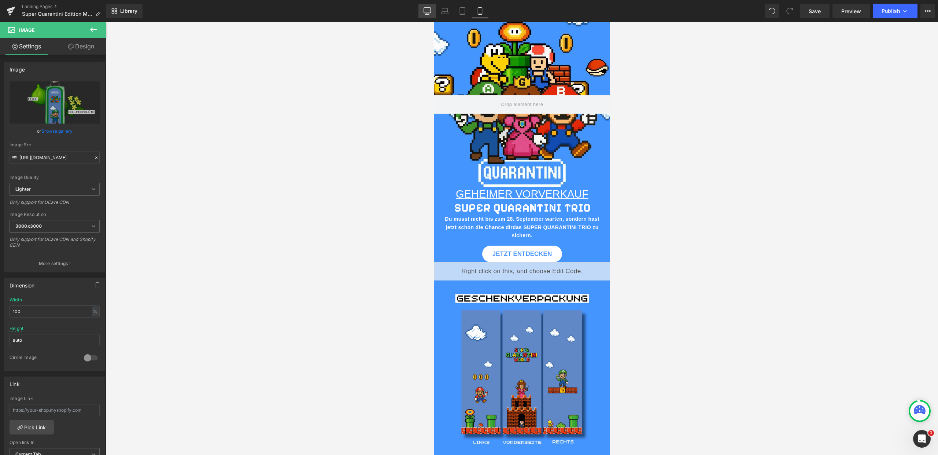
click at [434, 11] on link "Desktop" at bounding box center [428, 11] width 18 height 15
type input "auto"
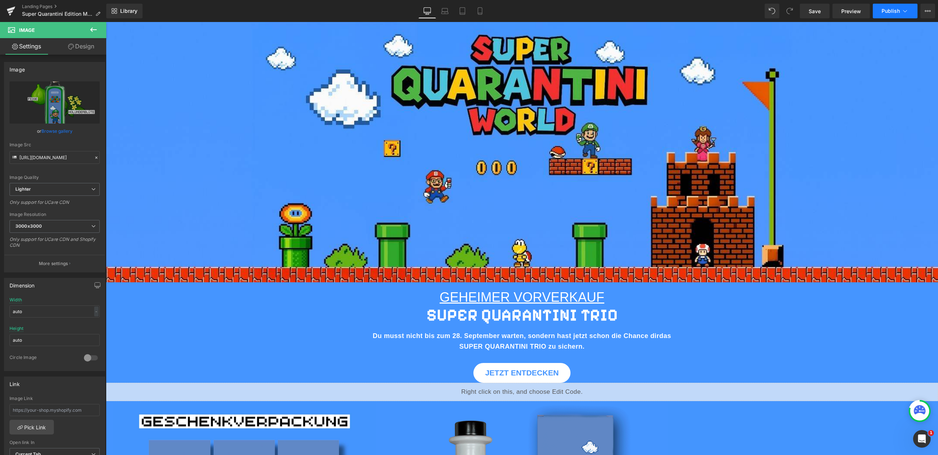
click at [891, 15] on button "Publish" at bounding box center [895, 11] width 45 height 15
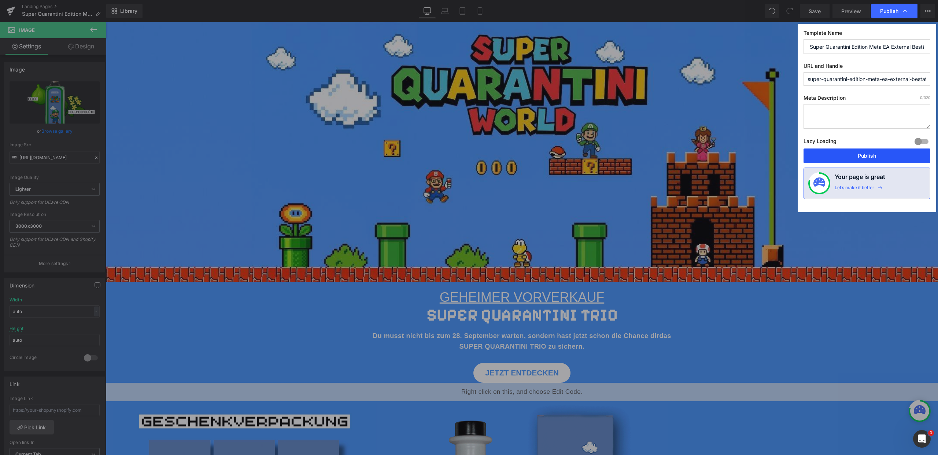
click at [873, 154] on button "Publish" at bounding box center [867, 155] width 127 height 15
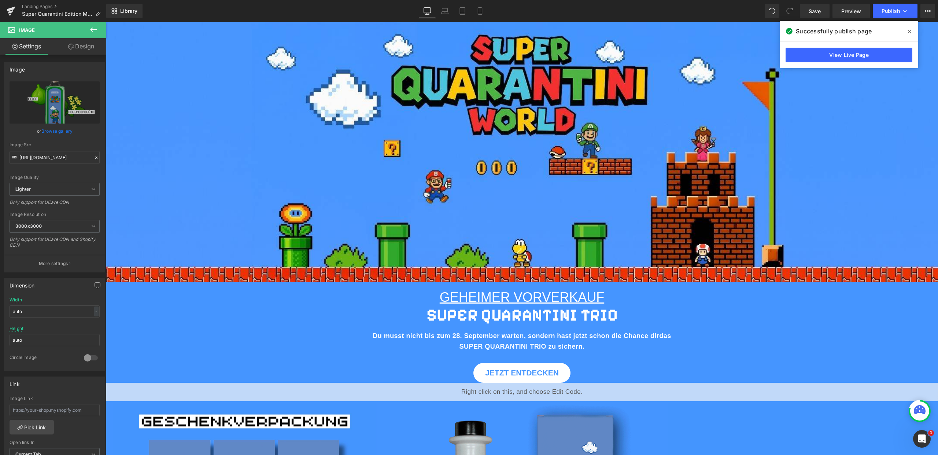
click at [908, 33] on icon at bounding box center [910, 32] width 4 height 6
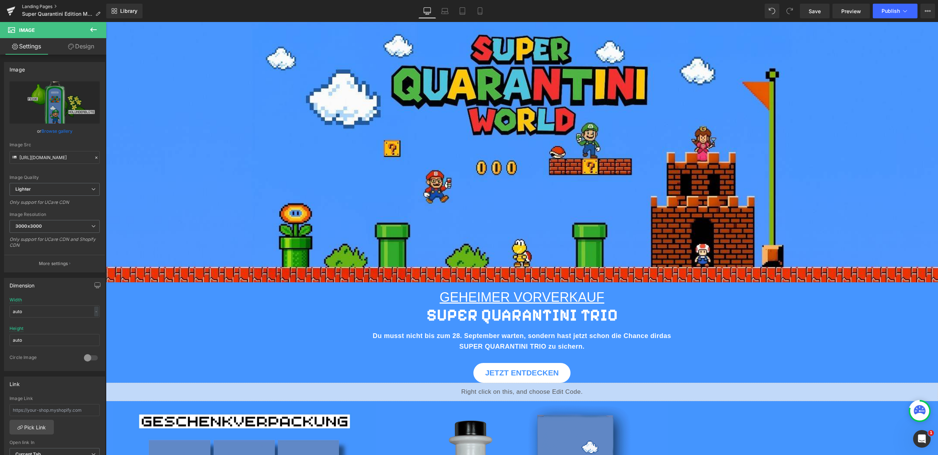
click at [32, 5] on link "Landing Pages" at bounding box center [64, 7] width 84 height 6
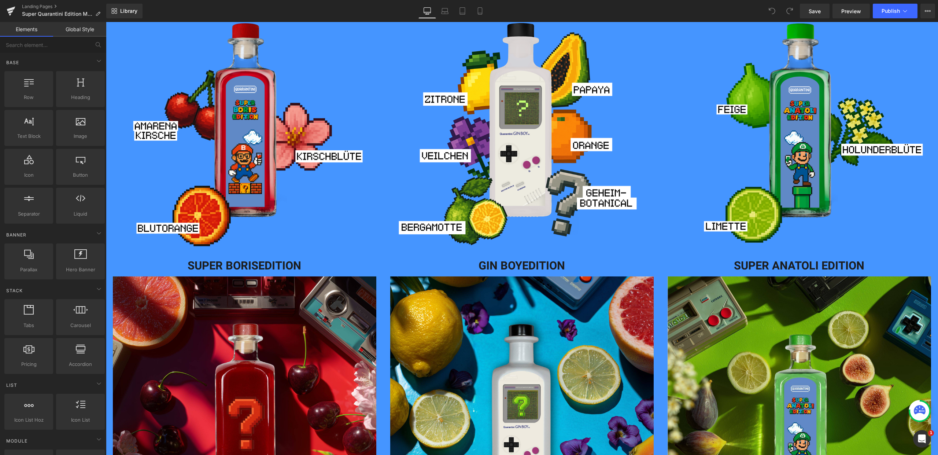
scroll to position [863, 0]
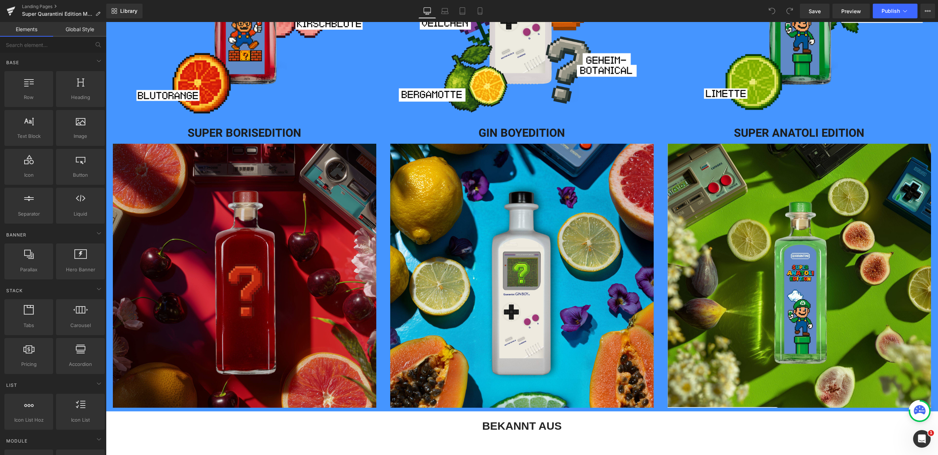
click at [269, 316] on img at bounding box center [245, 276] width 264 height 264
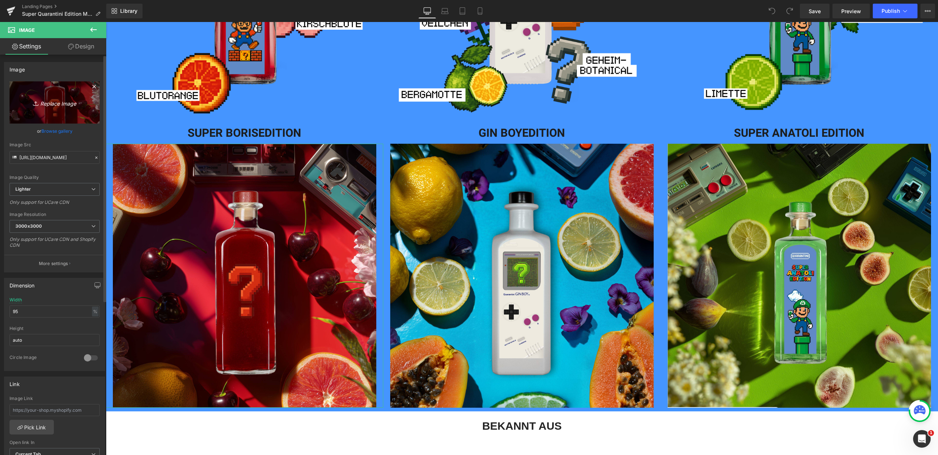
click at [54, 98] on icon "Replace Image" at bounding box center [54, 102] width 59 height 9
type input "C:\fakepath\Bilder_Ginboy (10).jpg"
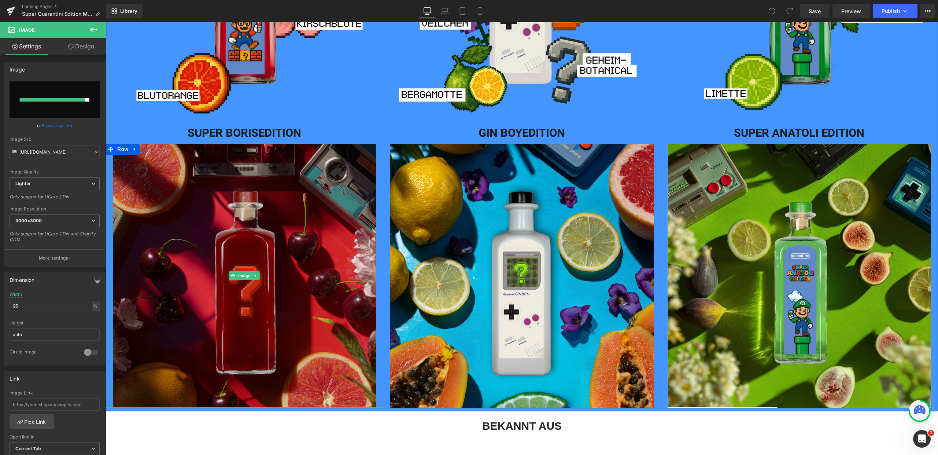
type input "https://ucarecdn.com/deace853-b02d-4ca9-8db2-4d19687b5d96/-/format/auto/-/previ…"
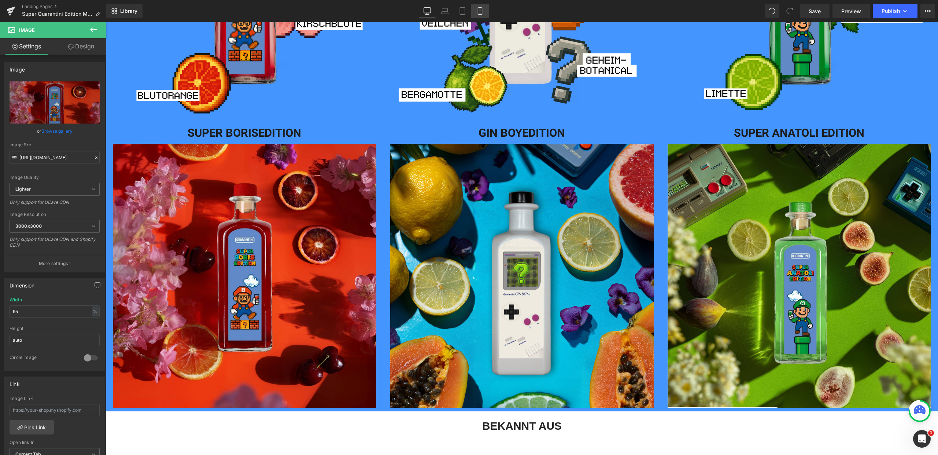
click at [482, 14] on icon at bounding box center [480, 11] width 4 height 7
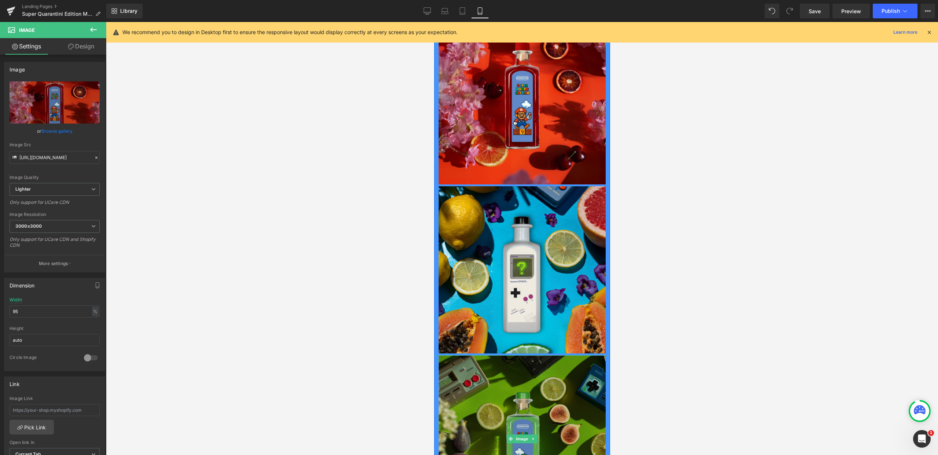
scroll to position [816, 0]
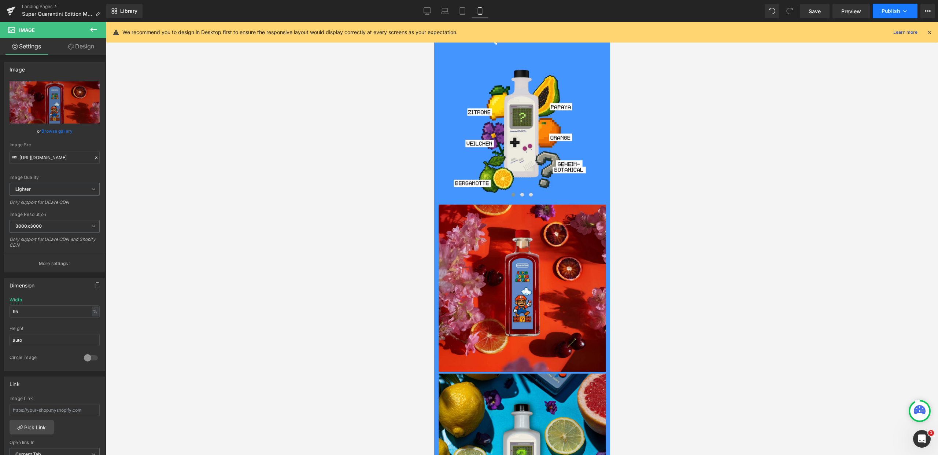
click at [887, 8] on span "Publish" at bounding box center [891, 11] width 18 height 6
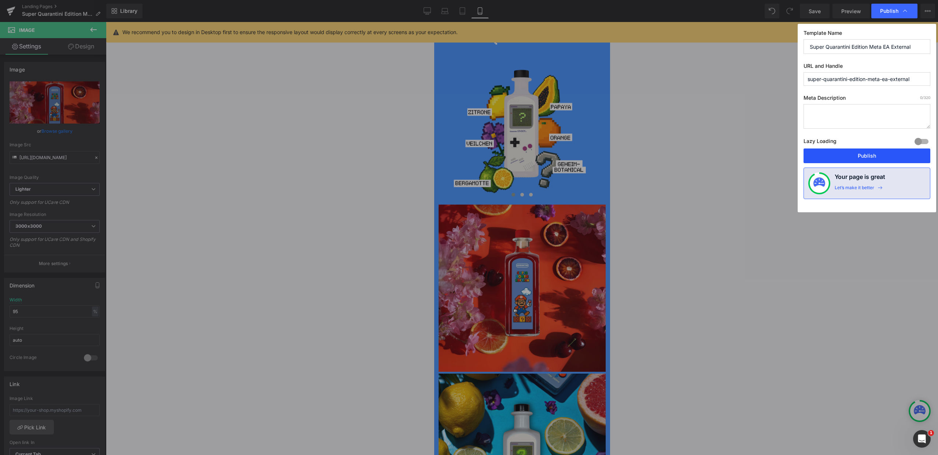
drag, startPoint x: 859, startPoint y: 153, endPoint x: 139, endPoint y: 79, distance: 723.4
click at [859, 153] on button "Publish" at bounding box center [867, 155] width 127 height 15
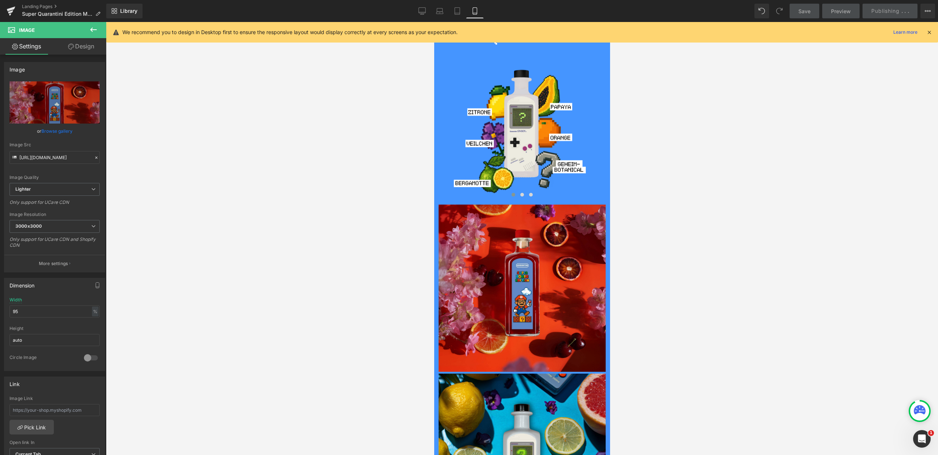
click at [931, 32] on icon at bounding box center [929, 32] width 7 height 7
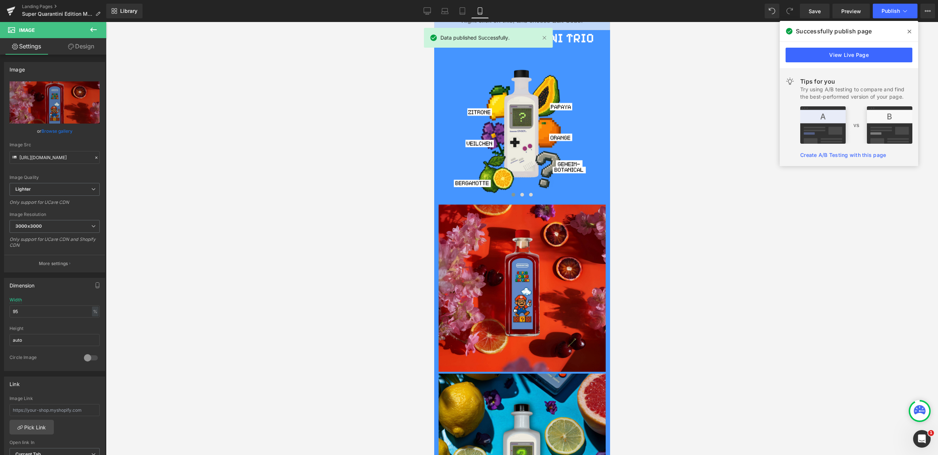
click at [909, 32] on icon at bounding box center [910, 32] width 4 height 6
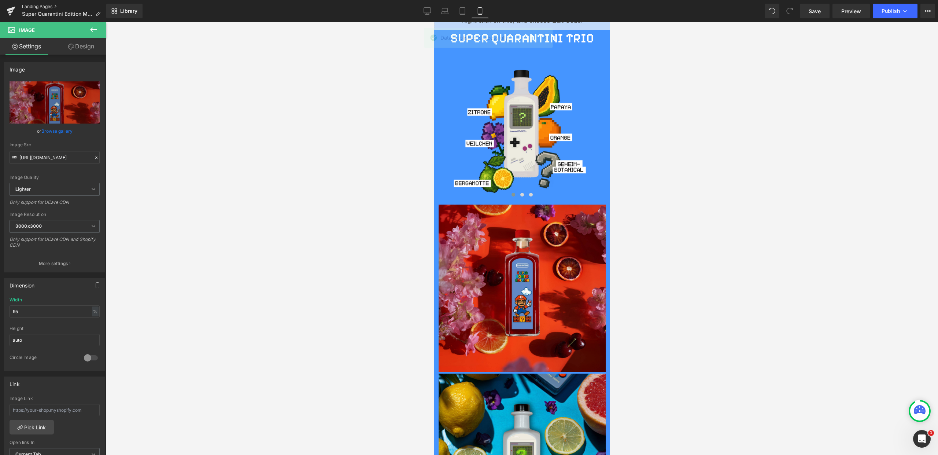
click at [50, 6] on link "Landing Pages" at bounding box center [64, 7] width 84 height 6
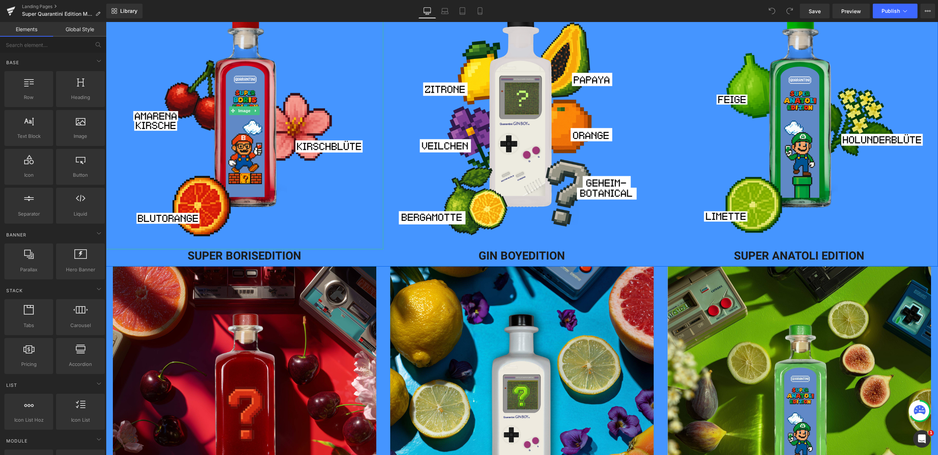
scroll to position [883, 0]
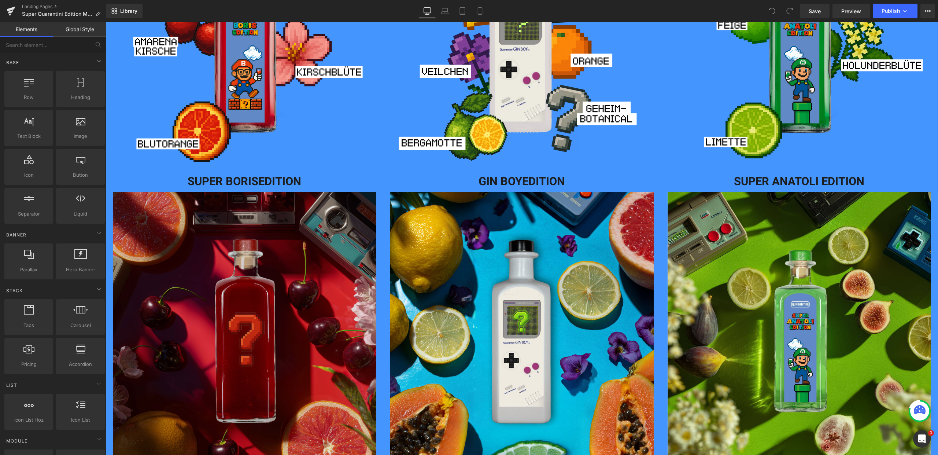
click at [250, 308] on img at bounding box center [245, 324] width 264 height 264
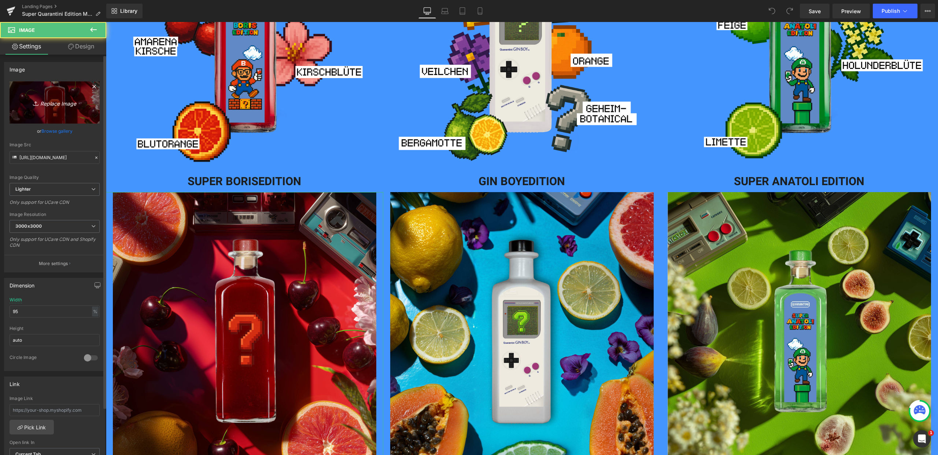
click at [70, 105] on icon "Replace Image" at bounding box center [54, 102] width 59 height 9
type input "C:\fakepath\Bilder_Ginboy (10).jpg"
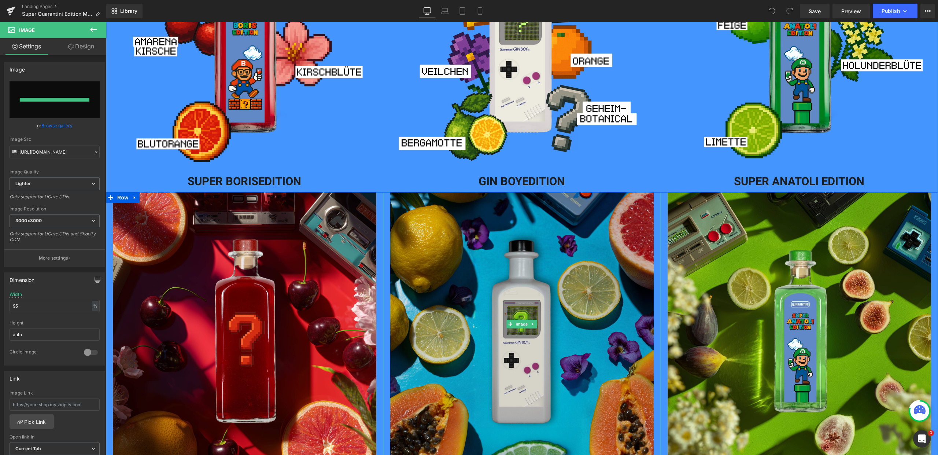
type input "https://ucarecdn.com/2a488af8-45fa-41ce-bf67-a2c5a42f892e/-/format/auto/-/previ…"
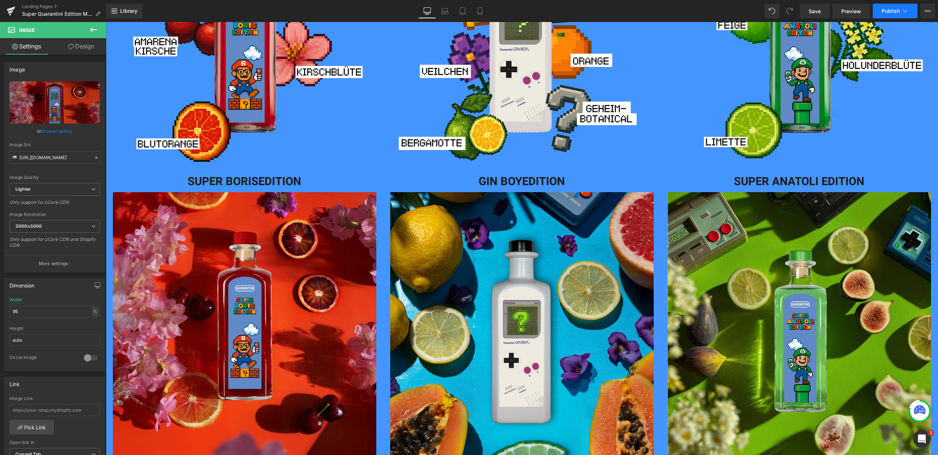
click at [911, 9] on button "Publish" at bounding box center [895, 11] width 45 height 15
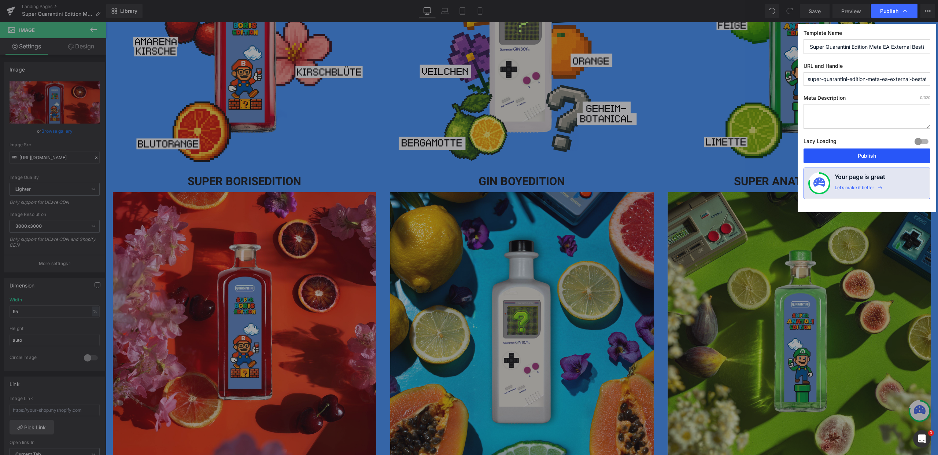
click at [873, 153] on button "Publish" at bounding box center [867, 155] width 127 height 15
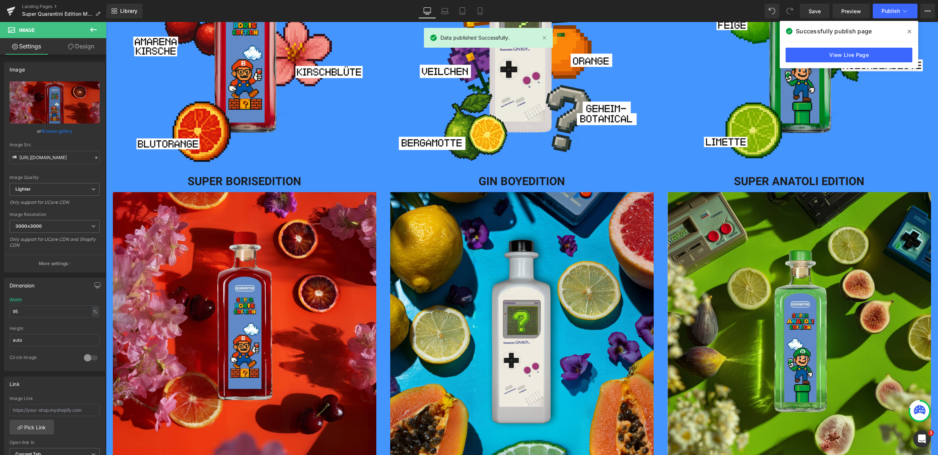
click at [910, 27] on span at bounding box center [910, 32] width 12 height 12
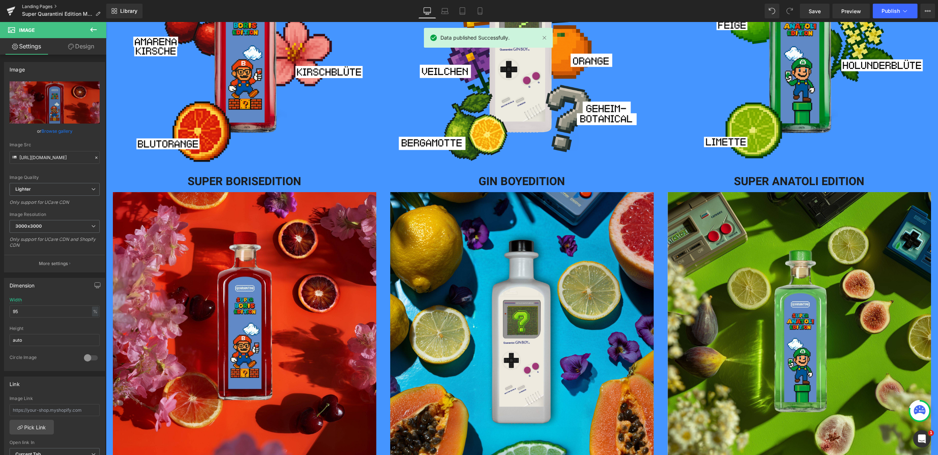
click at [26, 4] on link "Landing Pages" at bounding box center [64, 7] width 84 height 6
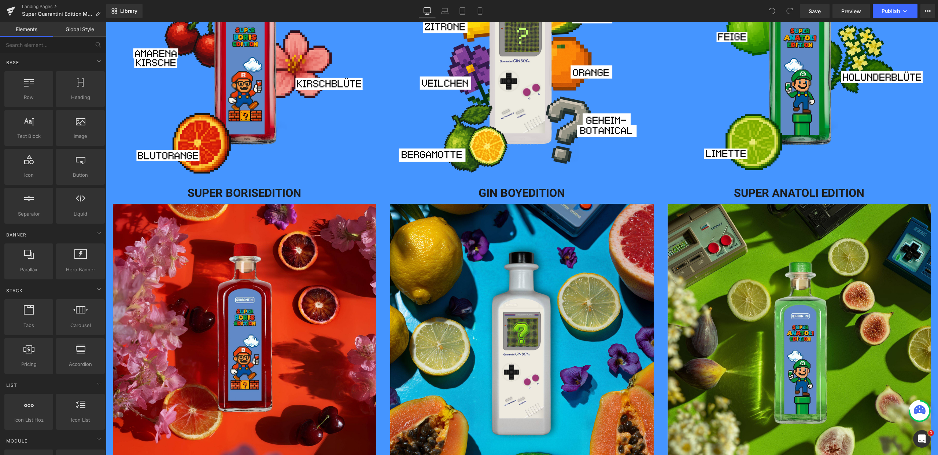
scroll to position [840, 0]
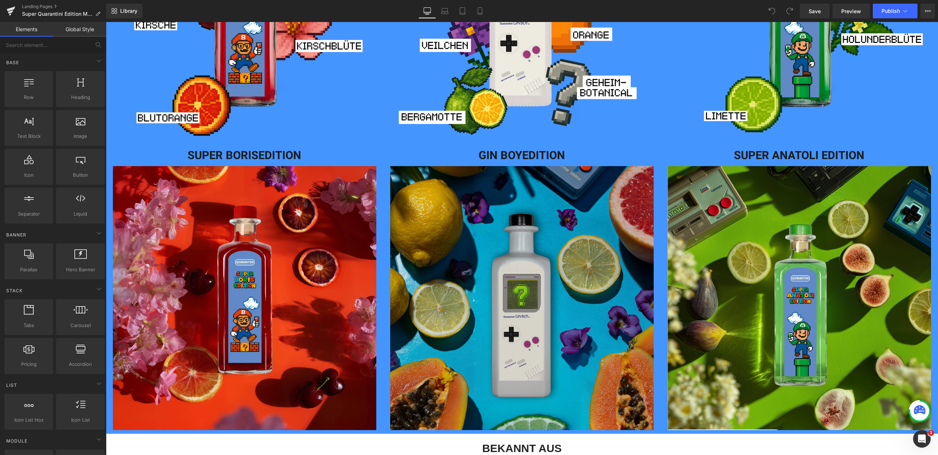
click at [525, 268] on img at bounding box center [522, 298] width 264 height 264
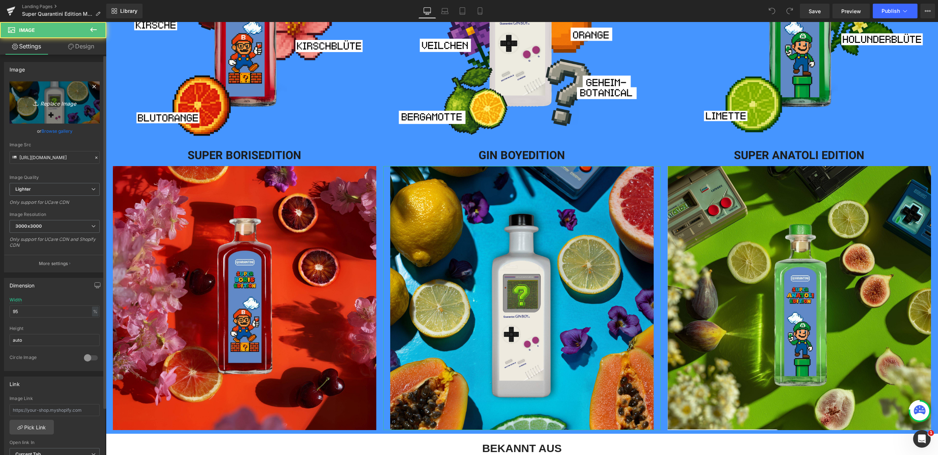
click at [75, 104] on icon "Replace Image" at bounding box center [54, 102] width 59 height 9
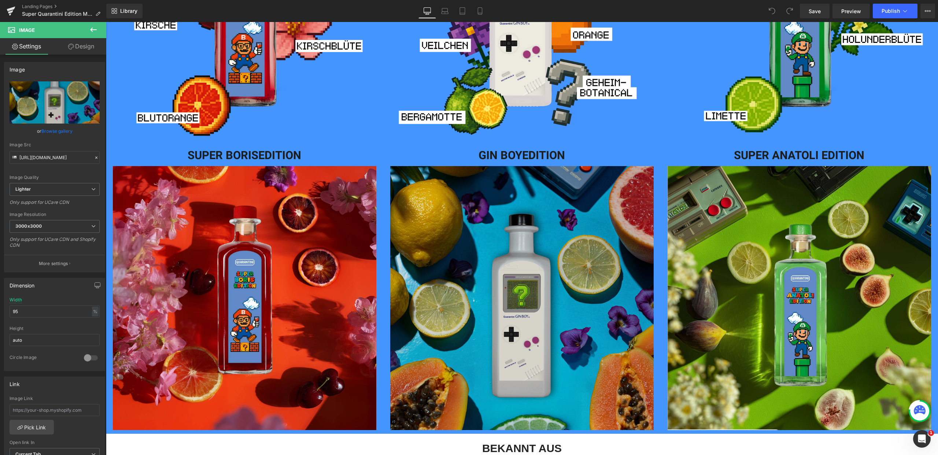
type input "C:\fakepath\Bilder_Ginboy (11).jpg"
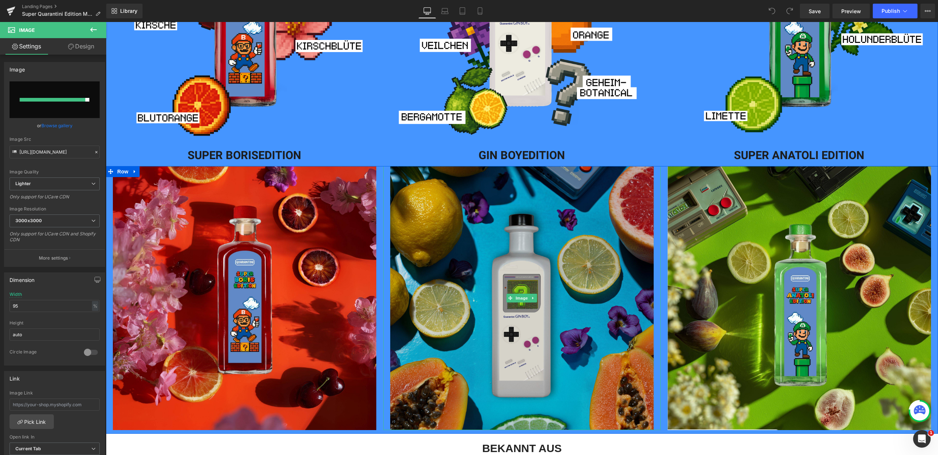
type input "https://ucarecdn.com/12b49af3-e21c-4469-bbf3-55cb2380bcb9/-/format/auto/-/previ…"
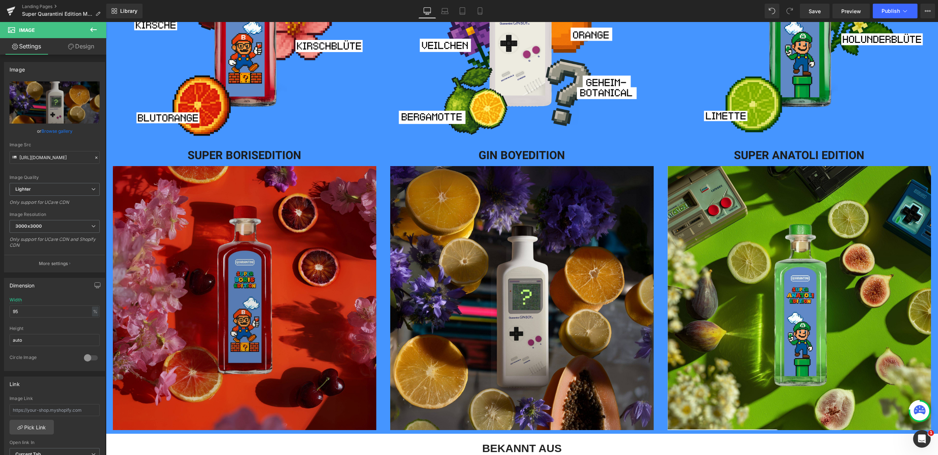
click at [272, 286] on img at bounding box center [245, 298] width 264 height 264
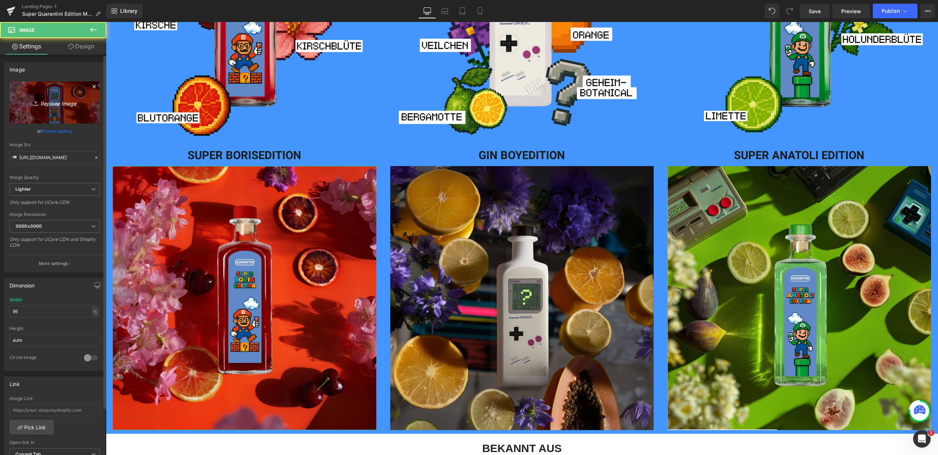
click at [58, 120] on link "Replace Image" at bounding box center [55, 102] width 90 height 42
type input "C:\fakepath\Bilder_Ginboy (12).jpg"
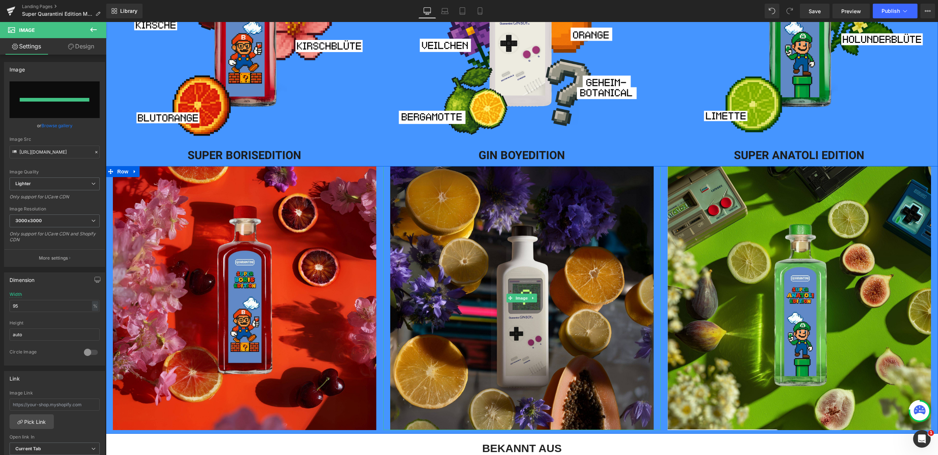
type input "https://ucarecdn.com/6c629e7d-66a4-4763-83ca-e2210b062203/-/format/auto/-/previ…"
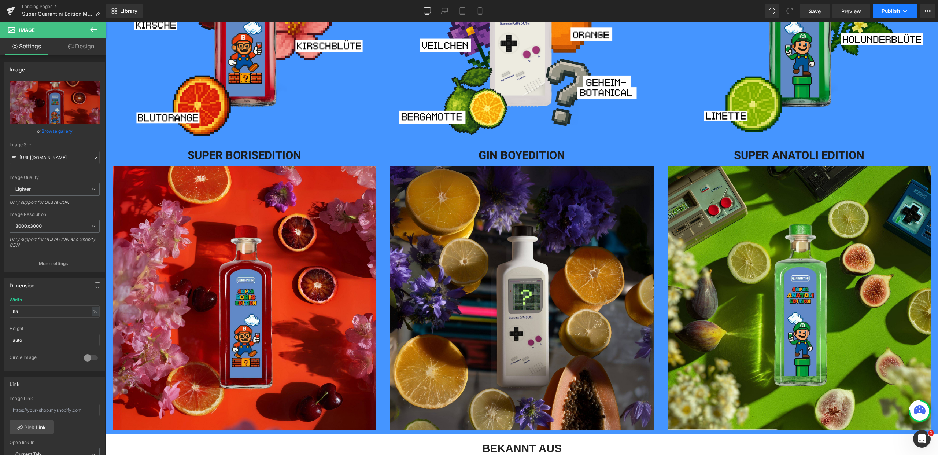
click at [888, 10] on span "Publish" at bounding box center [891, 11] width 18 height 6
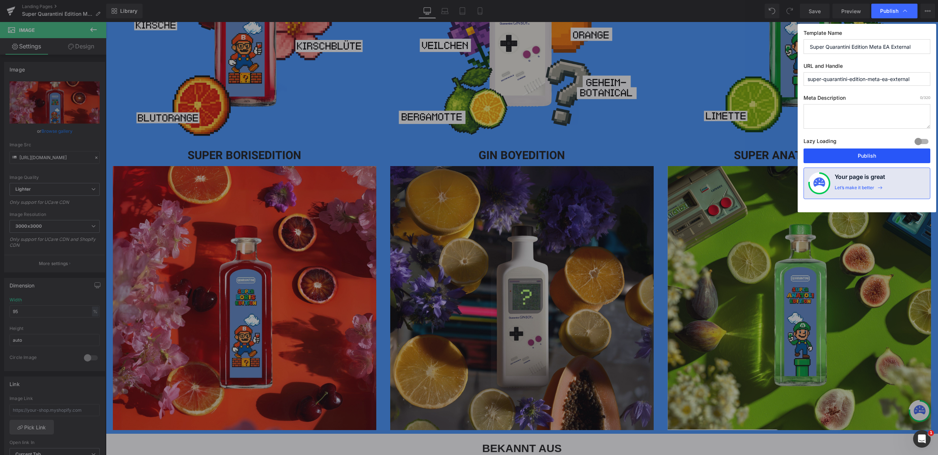
click at [870, 156] on button "Publish" at bounding box center [867, 155] width 127 height 15
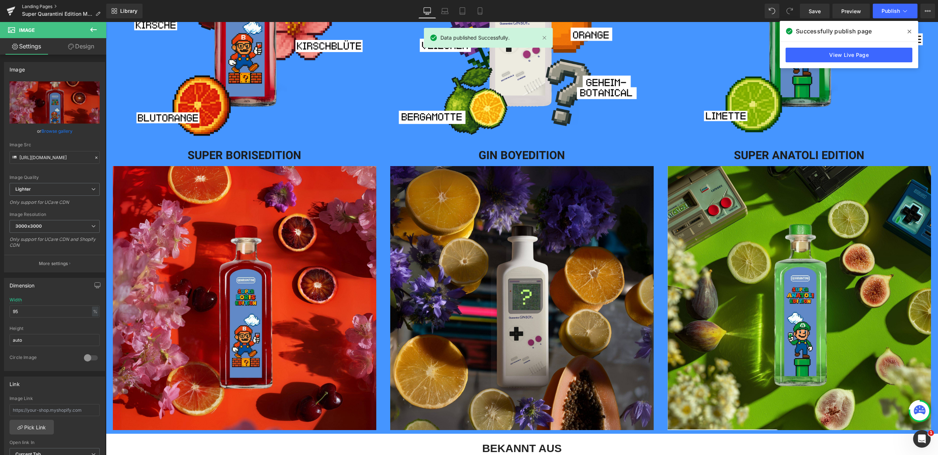
click at [48, 5] on link "Landing Pages" at bounding box center [64, 7] width 84 height 6
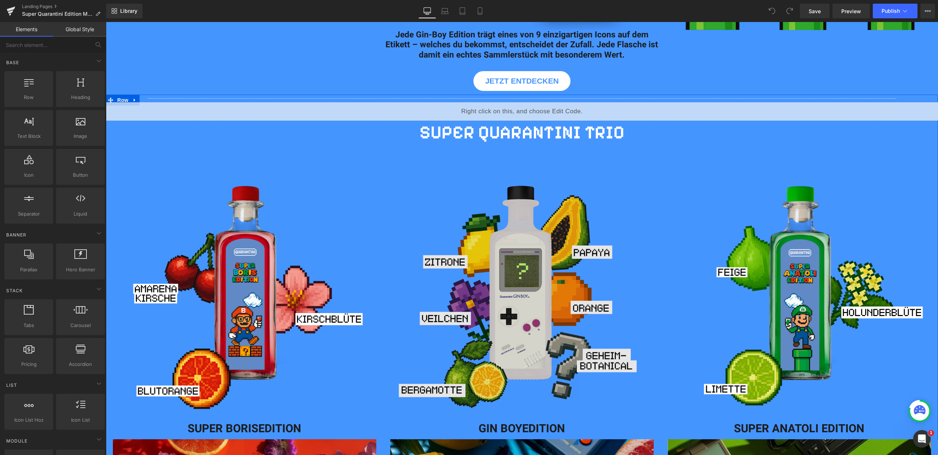
scroll to position [998, 0]
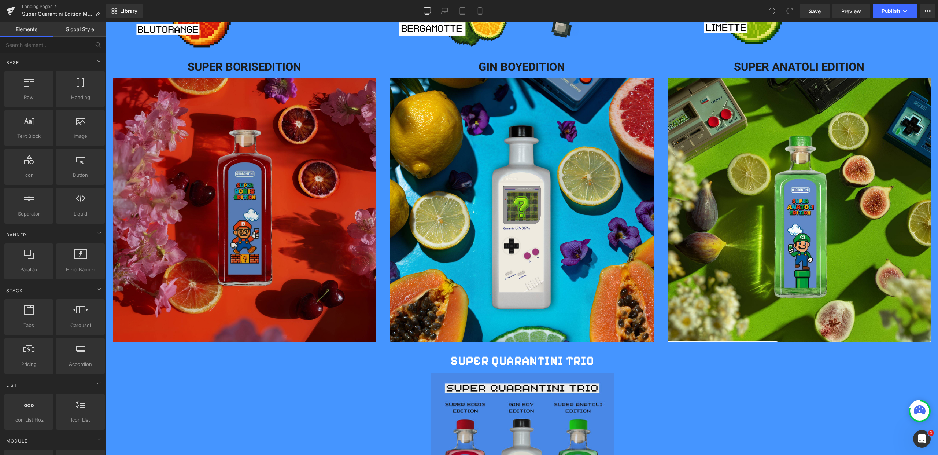
click at [298, 219] on img at bounding box center [245, 210] width 264 height 264
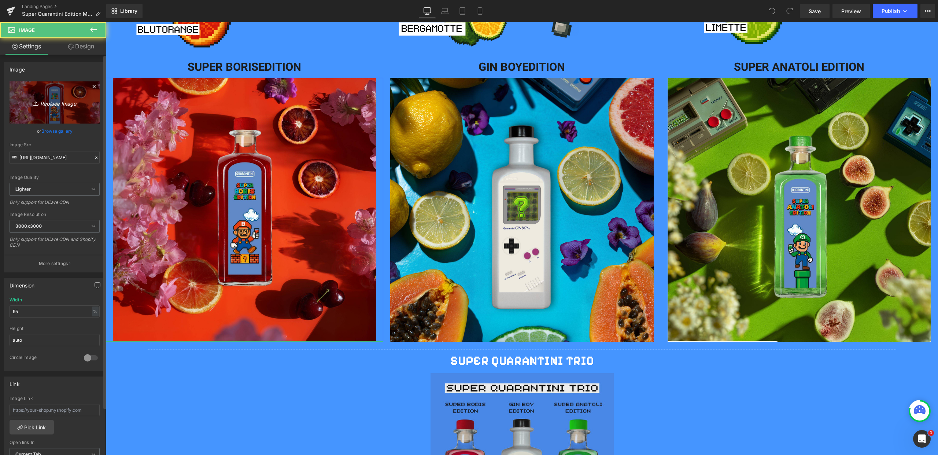
click at [60, 105] on icon "Replace Image" at bounding box center [54, 102] width 59 height 9
type input "C:\fakepath\Bilder_Ginboy (12).jpg"
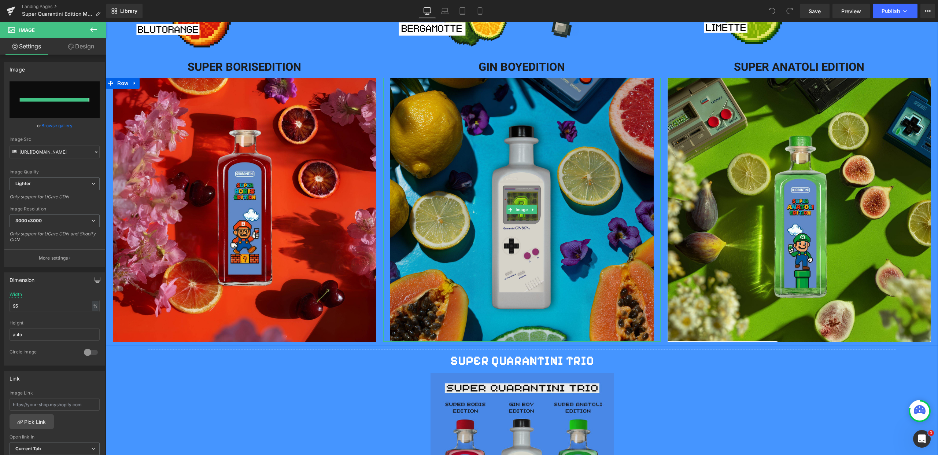
type input "[URL][DOMAIN_NAME]"
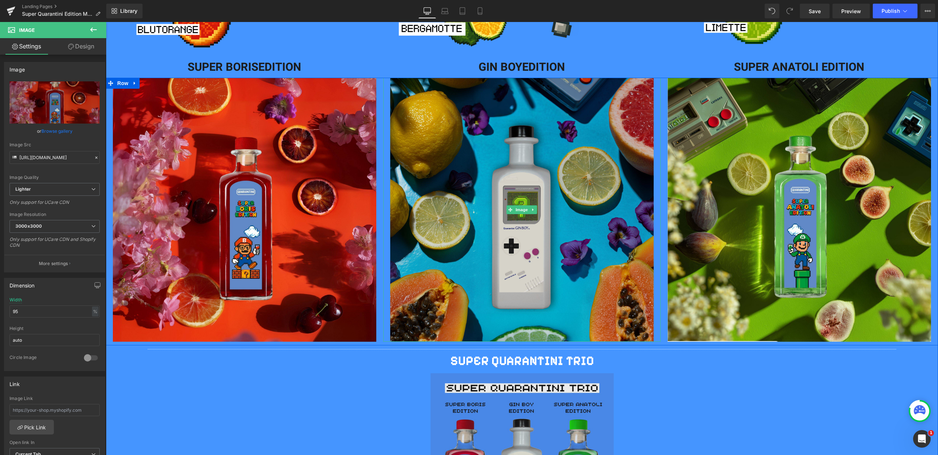
click at [586, 275] on img at bounding box center [522, 210] width 264 height 264
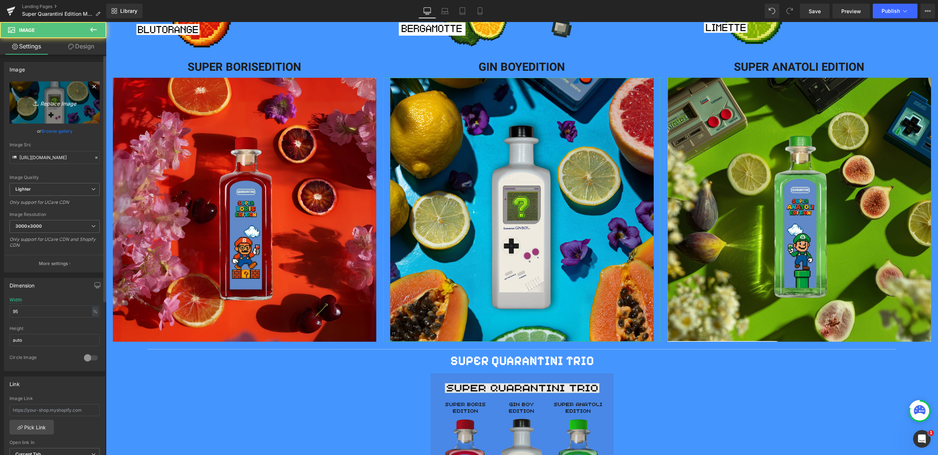
click at [78, 116] on link "Replace Image" at bounding box center [55, 102] width 90 height 42
type input "C:\fakepath\Bilder_Ginboy (11).jpg"
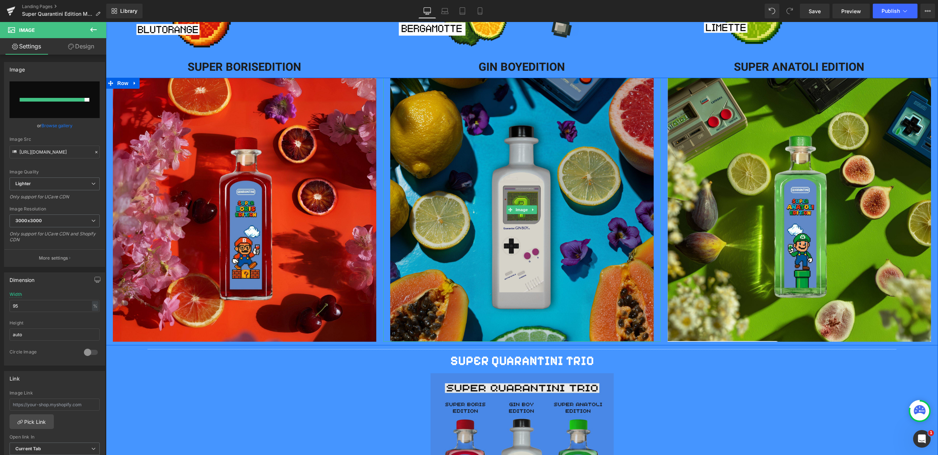
click at [621, 166] on img at bounding box center [522, 210] width 264 height 264
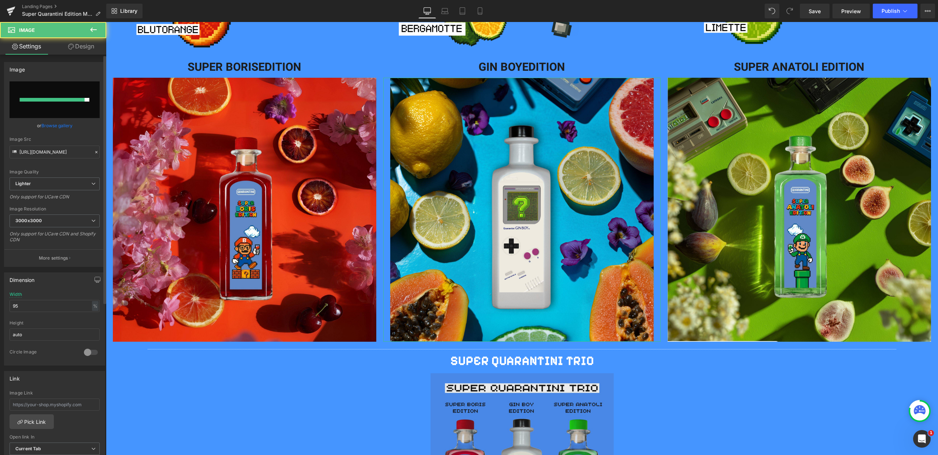
click at [63, 97] on input "file" at bounding box center [55, 99] width 90 height 37
type input "C:\fakepath\Bilder_Ginboy (11).jpg"
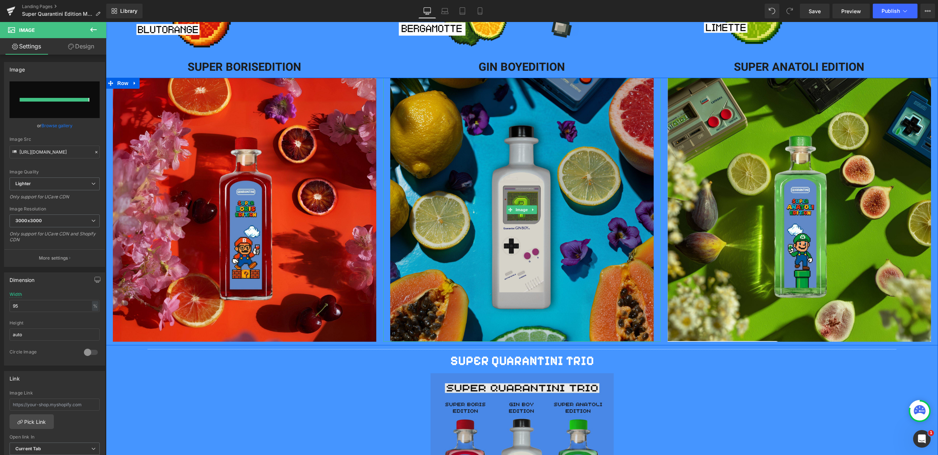
type input "[URL][DOMAIN_NAME]"
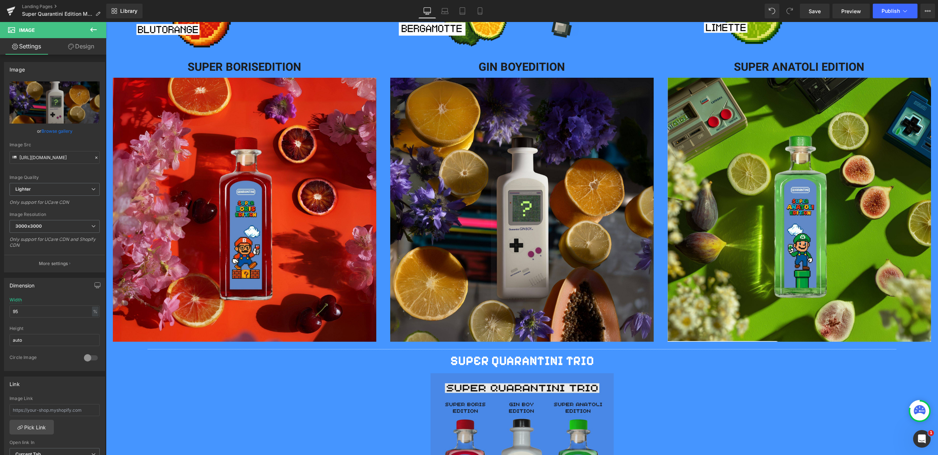
click at [895, 3] on div "Library Desktop Desktop Laptop Tablet Mobile Save Preview Publish Scheduled Vie…" at bounding box center [522, 11] width 832 height 22
click at [893, 15] on button "Publish" at bounding box center [895, 11] width 45 height 15
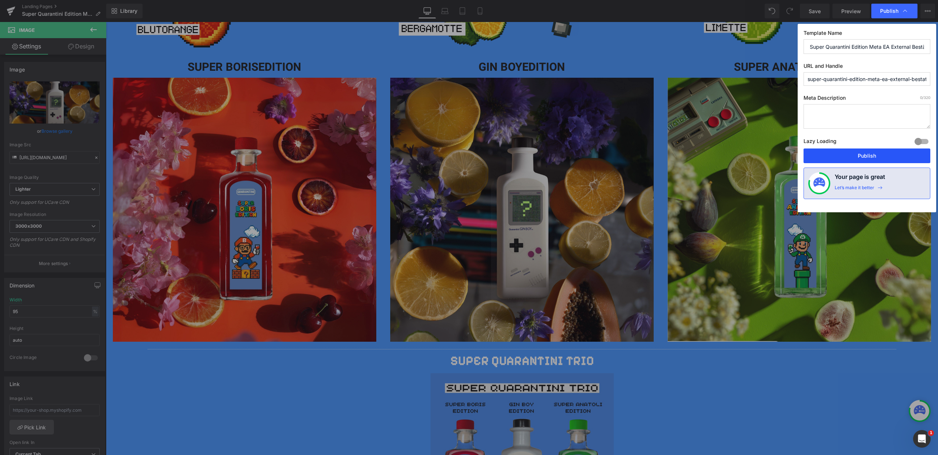
click at [866, 151] on button "Publish" at bounding box center [867, 155] width 127 height 15
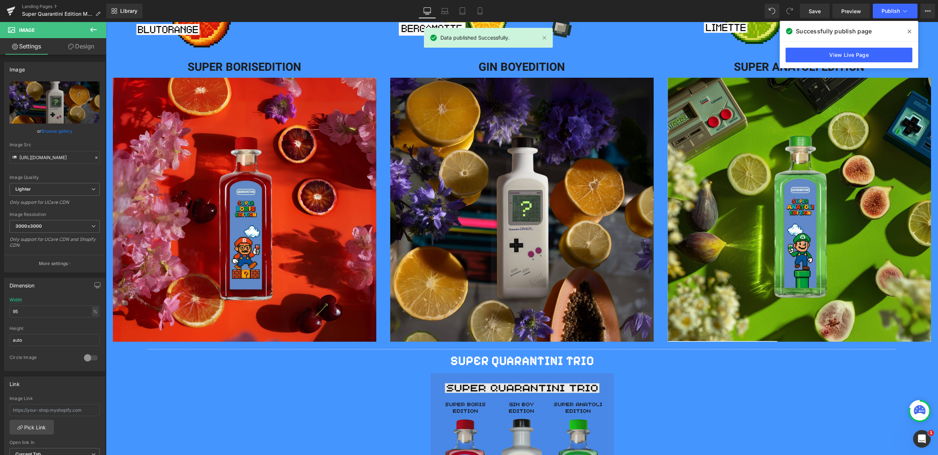
click at [910, 32] on icon at bounding box center [910, 32] width 4 height 4
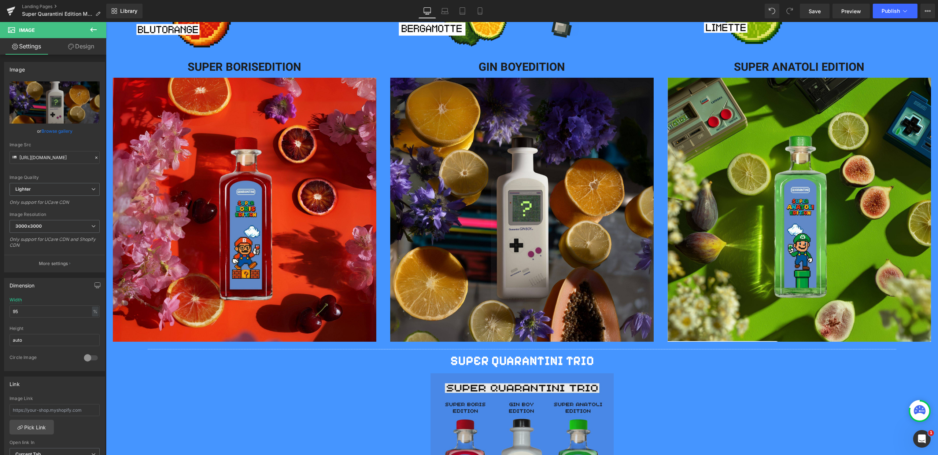
click at [50, 3] on div "Landing Pages Super Quarantini Edition Meta EA External Bestätigungsseite" at bounding box center [53, 11] width 106 height 22
click at [40, 6] on link "Landing Pages" at bounding box center [64, 7] width 84 height 6
